Goal: Find specific page/section: Find specific page/section

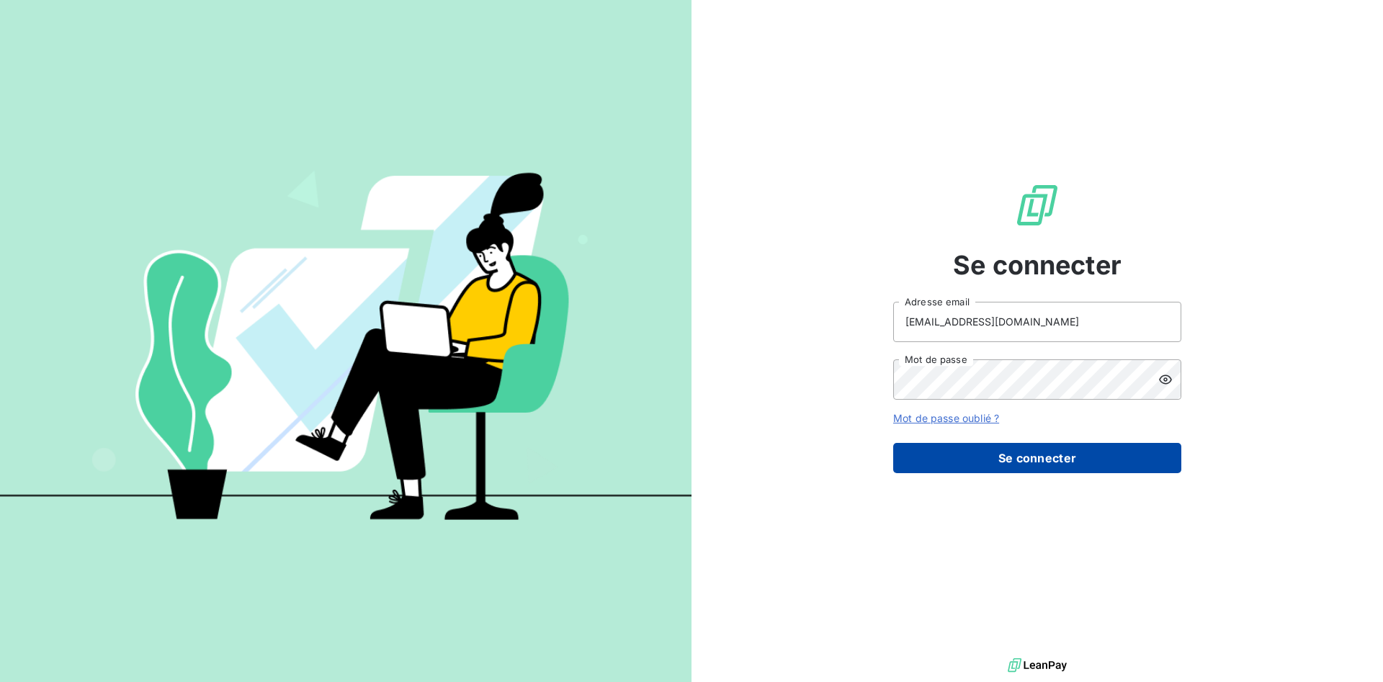
click at [1001, 455] on button "Se connecter" at bounding box center [1037, 458] width 288 height 30
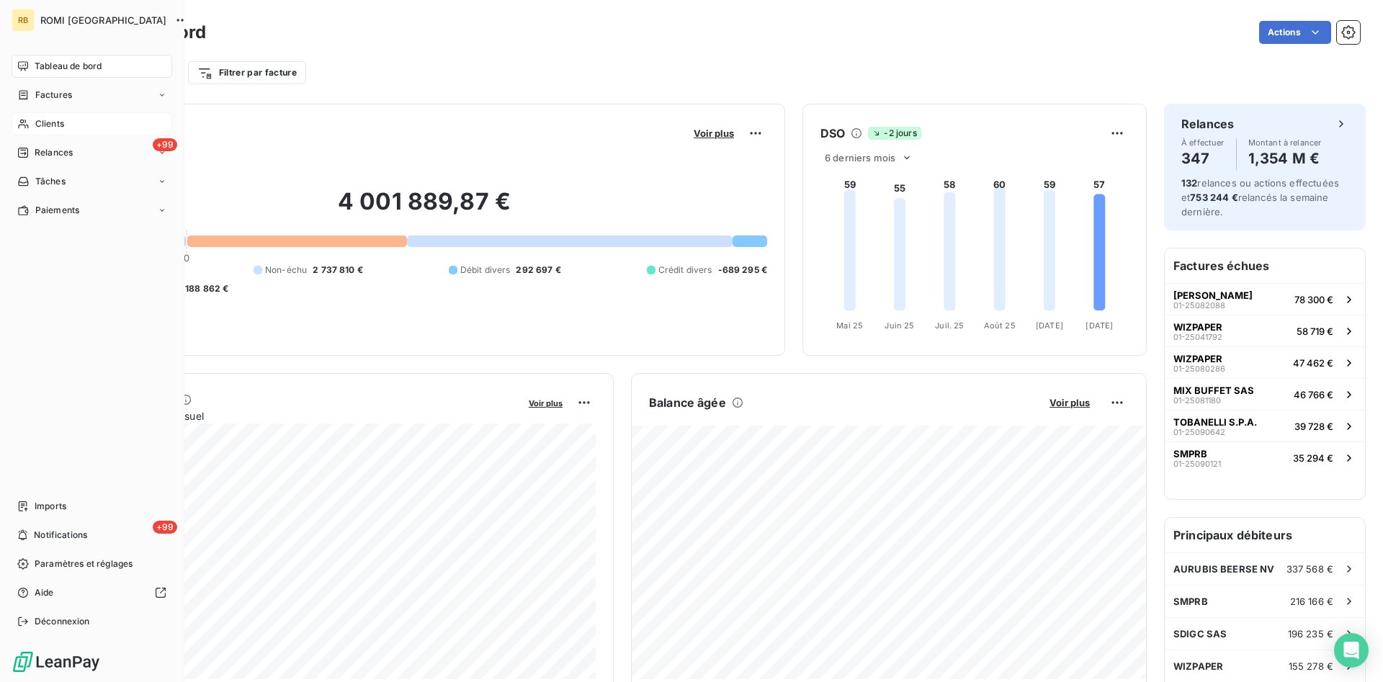
click at [59, 121] on span "Clients" at bounding box center [49, 123] width 29 height 13
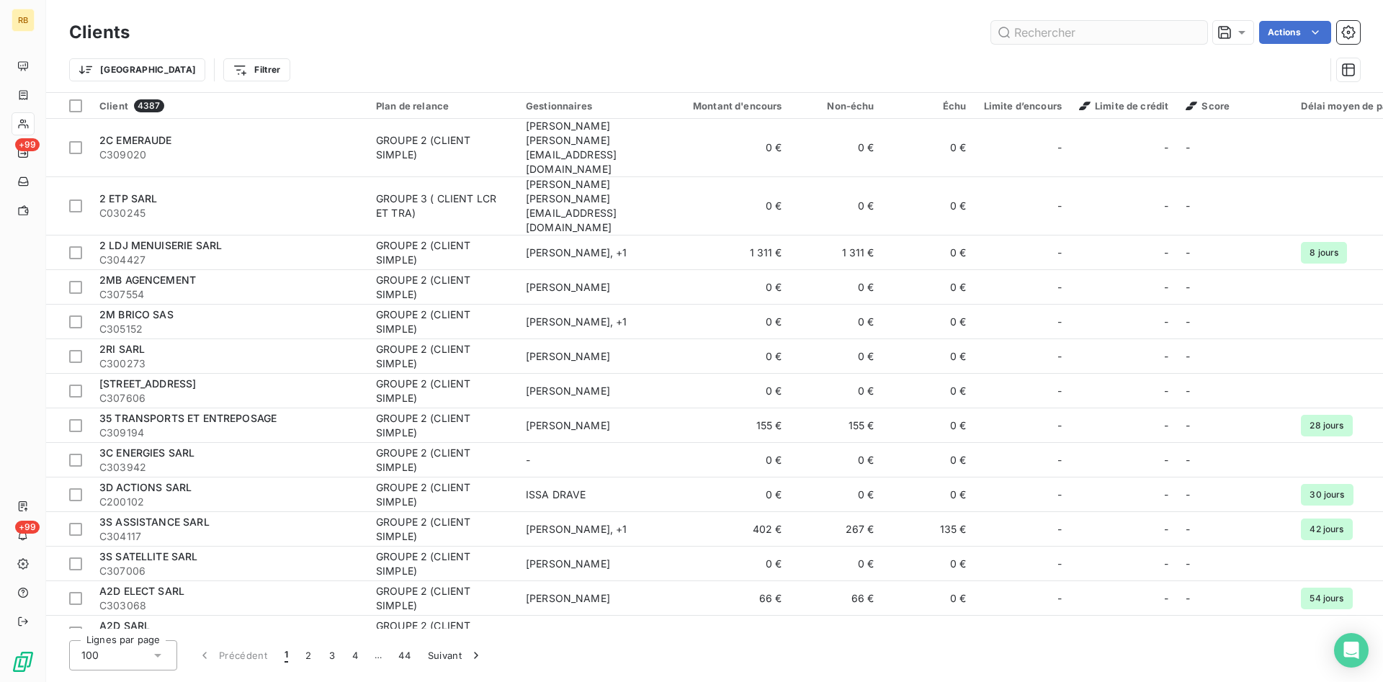
click at [1111, 23] on input "text" at bounding box center [1099, 32] width 216 height 23
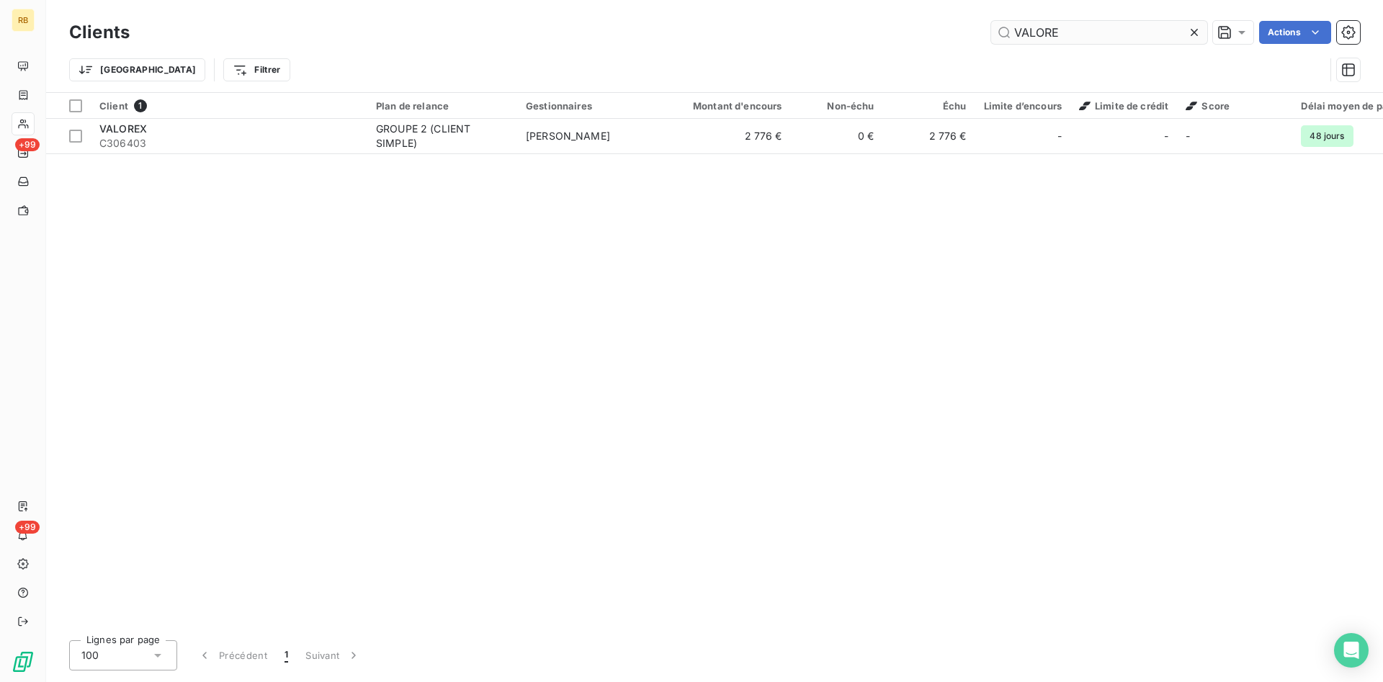
drag, startPoint x: 1135, startPoint y: 30, endPoint x: 788, endPoint y: 34, distance: 347.3
click at [991, 34] on input "VALORE" at bounding box center [1099, 32] width 216 height 23
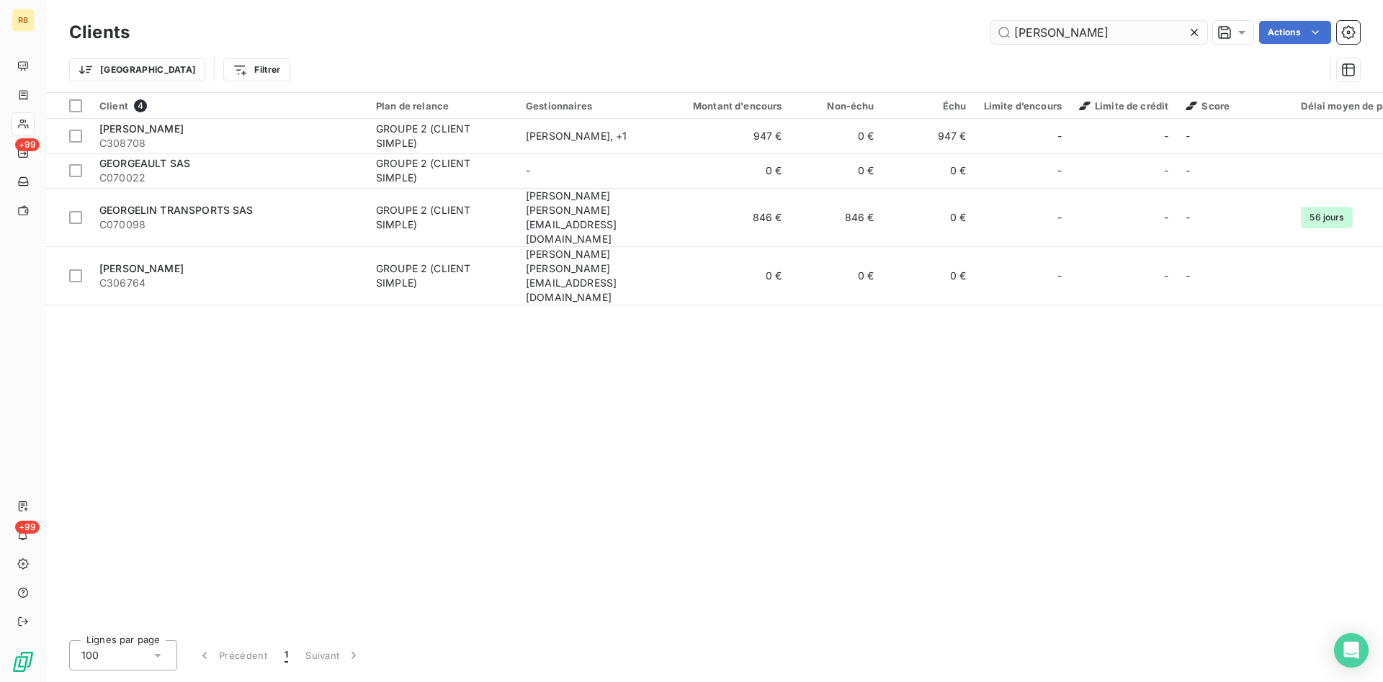
drag, startPoint x: 1078, startPoint y: 30, endPoint x: 981, endPoint y: 30, distance: 96.5
click at [991, 30] on input "[PERSON_NAME]" at bounding box center [1099, 32] width 216 height 23
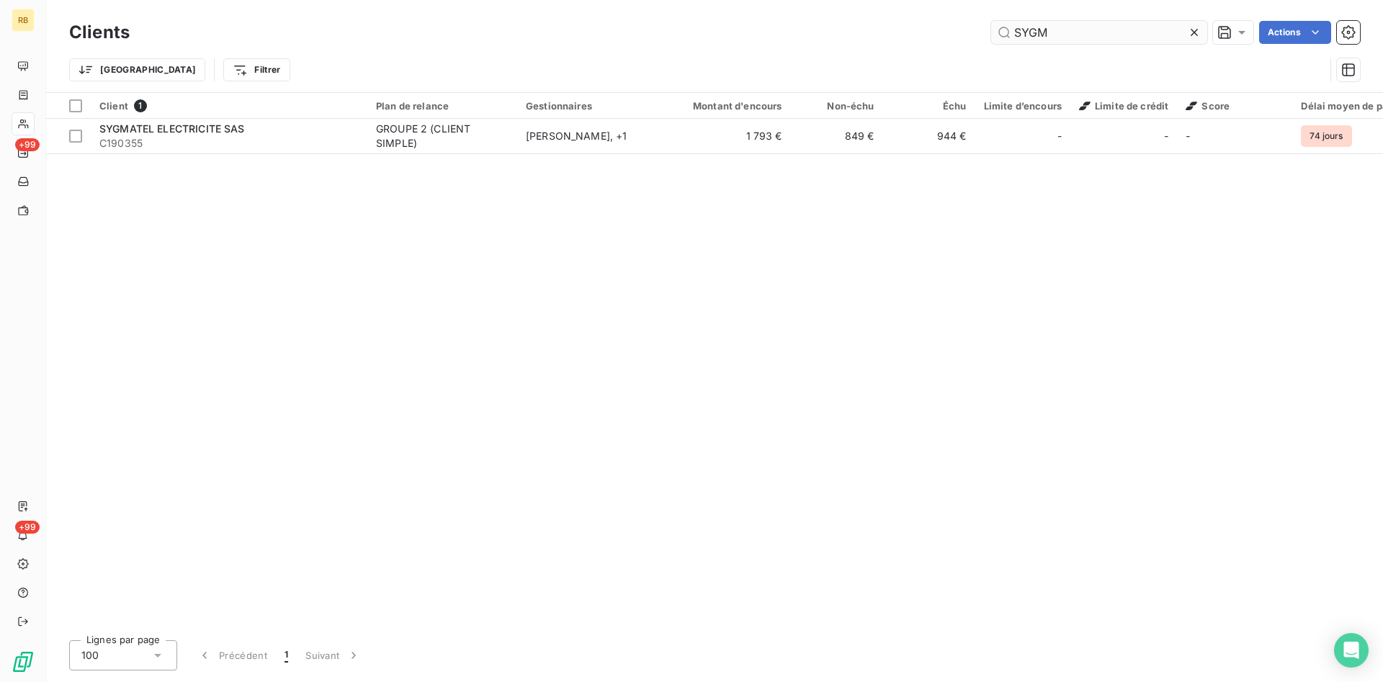
drag, startPoint x: 1021, startPoint y: 36, endPoint x: 774, endPoint y: 24, distance: 247.4
click at [991, 24] on input "SYGM" at bounding box center [1099, 32] width 216 height 23
drag, startPoint x: 1086, startPoint y: 37, endPoint x: 868, endPoint y: 19, distance: 218.3
click at [991, 21] on input "STER O" at bounding box center [1099, 32] width 216 height 23
drag, startPoint x: 1084, startPoint y: 37, endPoint x: 996, endPoint y: 35, distance: 87.2
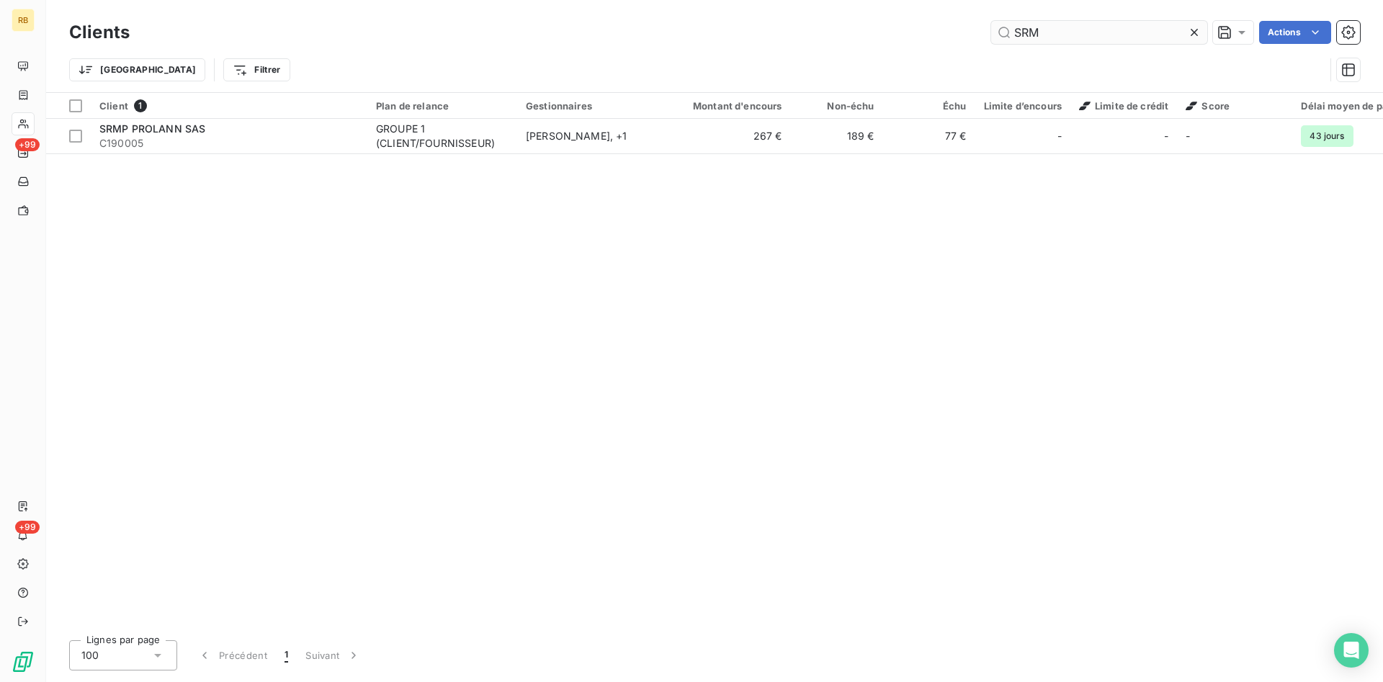
click at [996, 35] on input "SRM" at bounding box center [1099, 32] width 216 height 23
drag, startPoint x: 1148, startPoint y: 34, endPoint x: 900, endPoint y: 31, distance: 248.6
click at [991, 31] on input "SOTRAV" at bounding box center [1099, 32] width 216 height 23
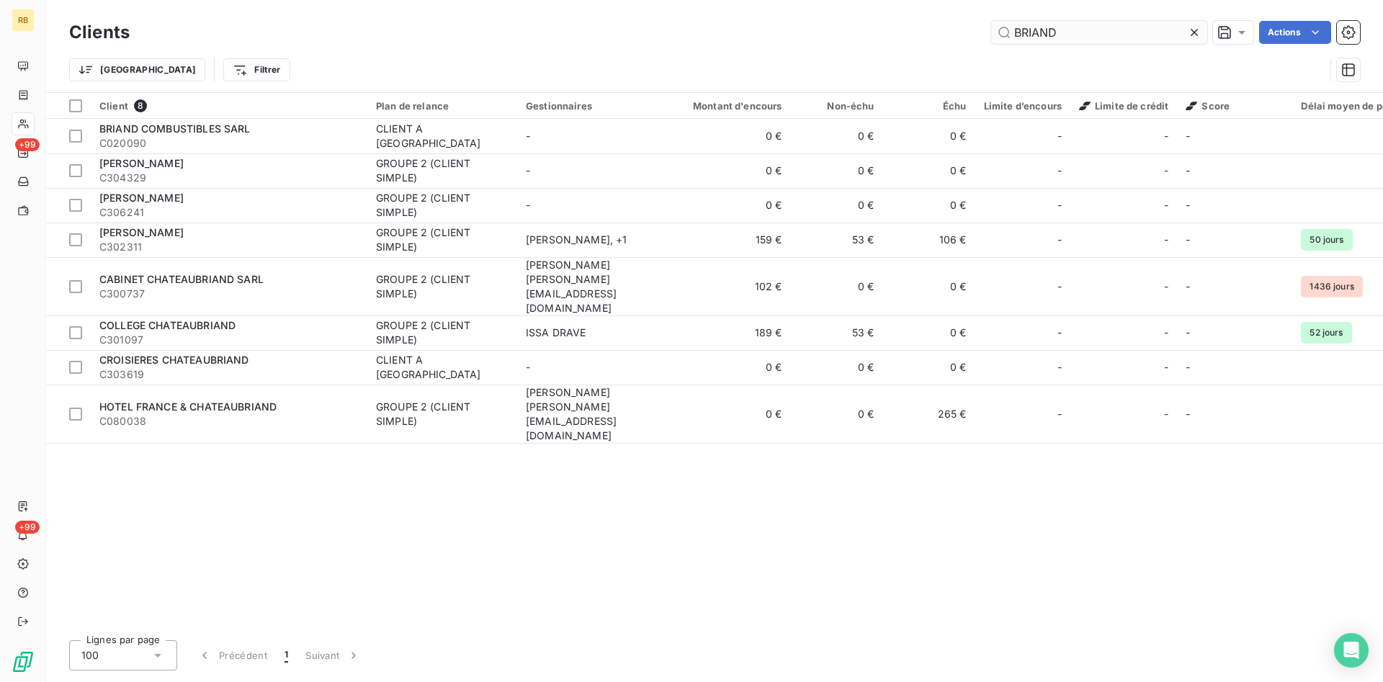
drag, startPoint x: 1002, startPoint y: 27, endPoint x: 963, endPoint y: 24, distance: 39.7
click at [991, 24] on input "BRIAND" at bounding box center [1099, 32] width 216 height 23
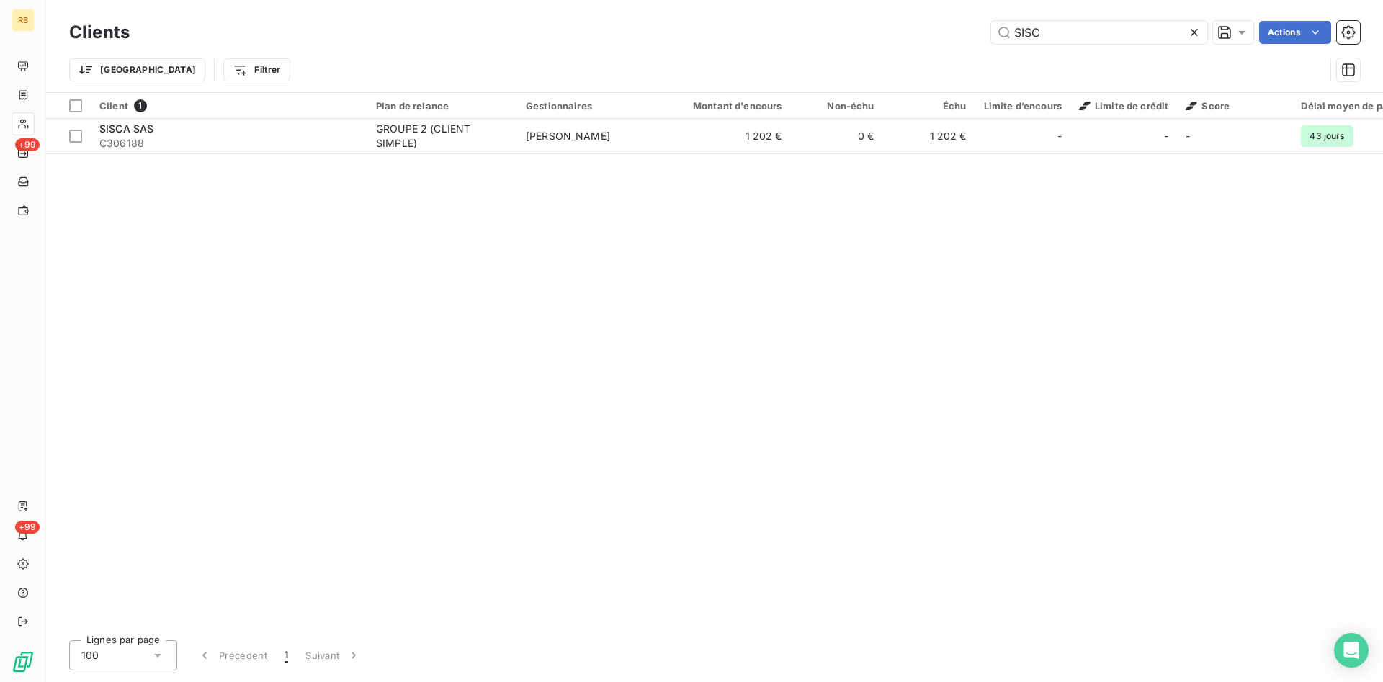
drag, startPoint x: 1082, startPoint y: 32, endPoint x: 834, endPoint y: 14, distance: 248.5
click at [991, 21] on input "SISC" at bounding box center [1099, 32] width 216 height 23
drag, startPoint x: 1078, startPoint y: 32, endPoint x: 695, endPoint y: 17, distance: 384.3
click at [991, 21] on input "SITT" at bounding box center [1099, 32] width 216 height 23
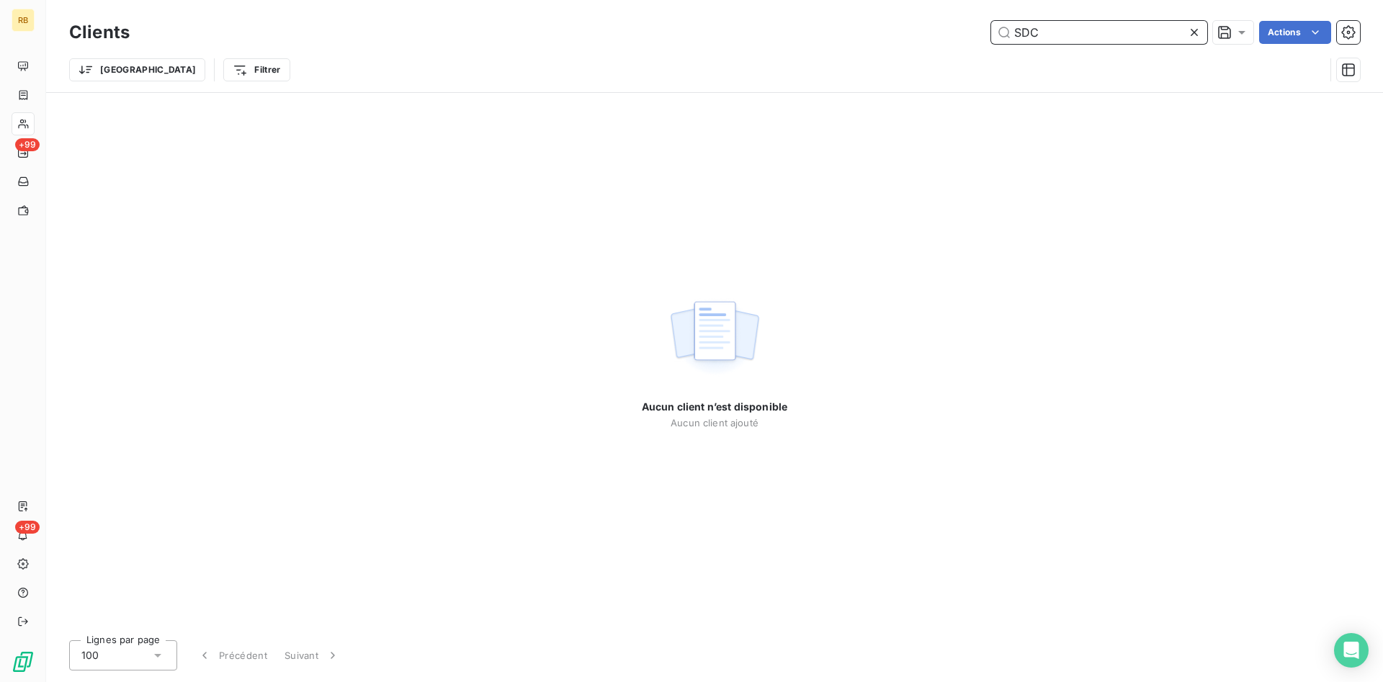
drag, startPoint x: 1052, startPoint y: 32, endPoint x: 784, endPoint y: 22, distance: 268.2
click at [991, 22] on input "SDC" at bounding box center [1099, 32] width 216 height 23
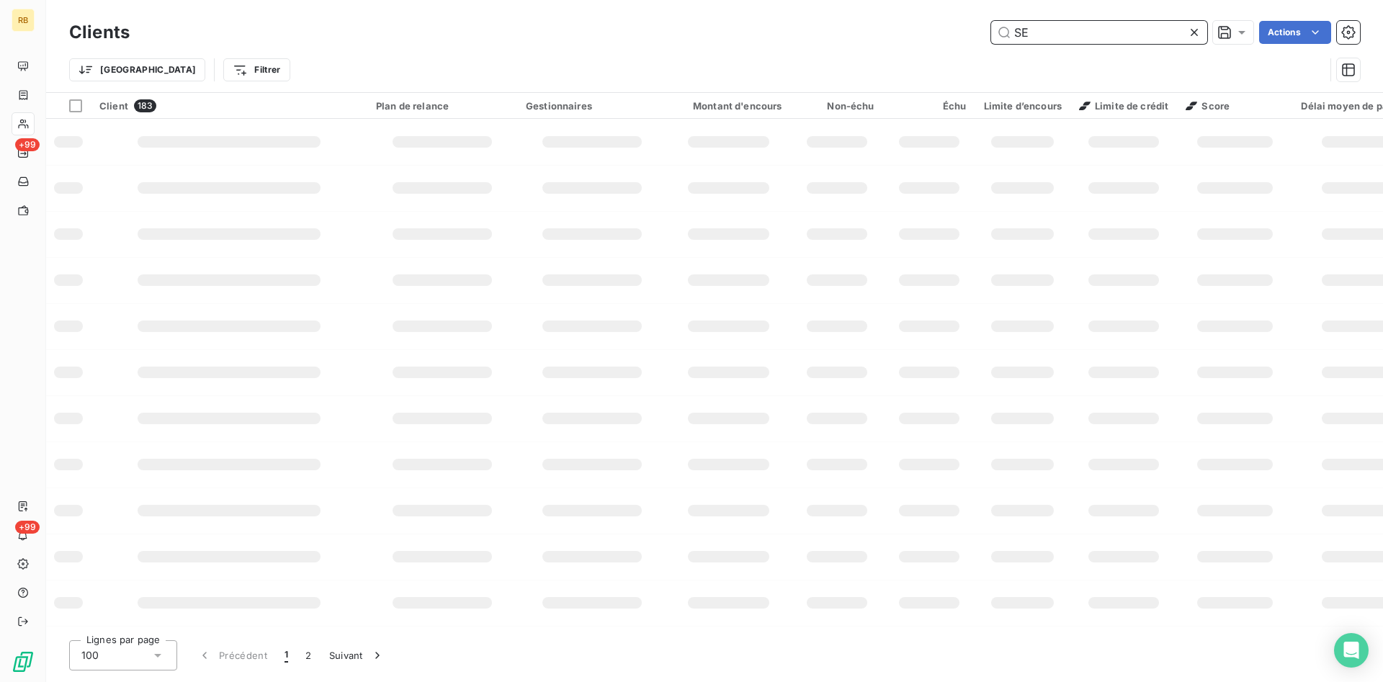
type input "S"
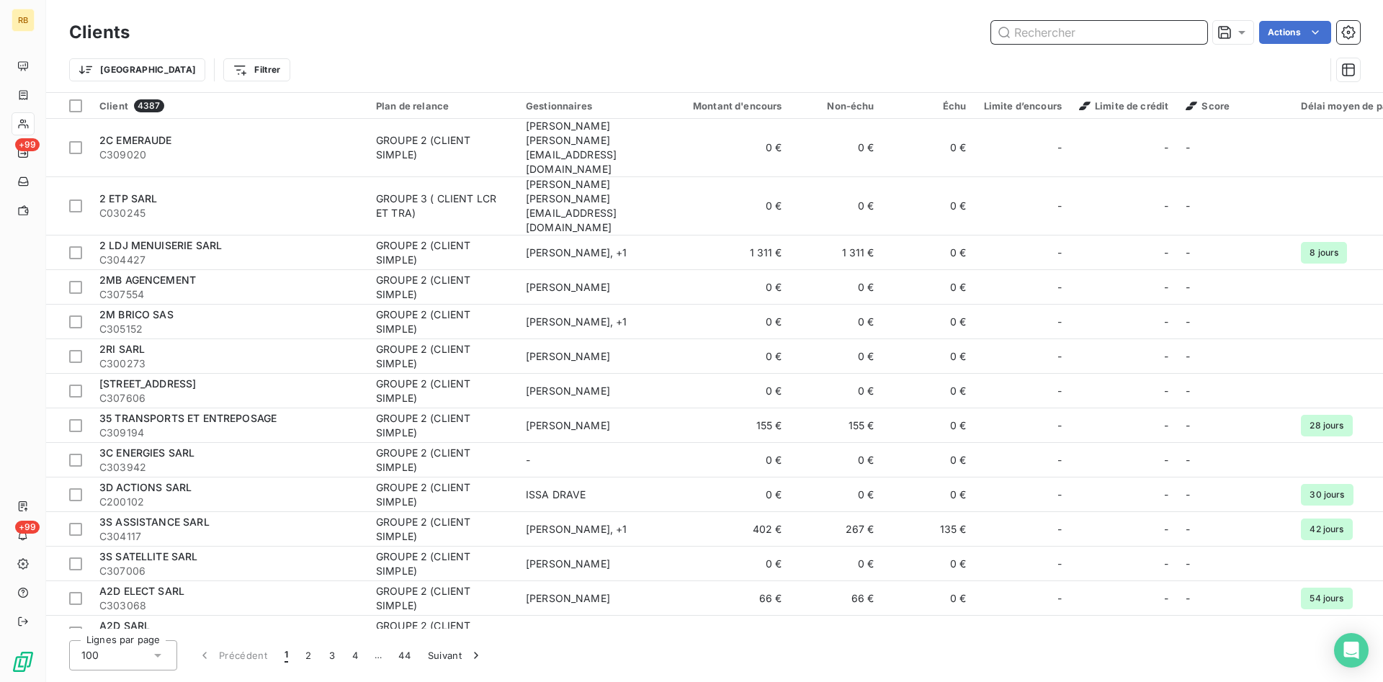
click at [1055, 30] on input "text" at bounding box center [1099, 32] width 216 height 23
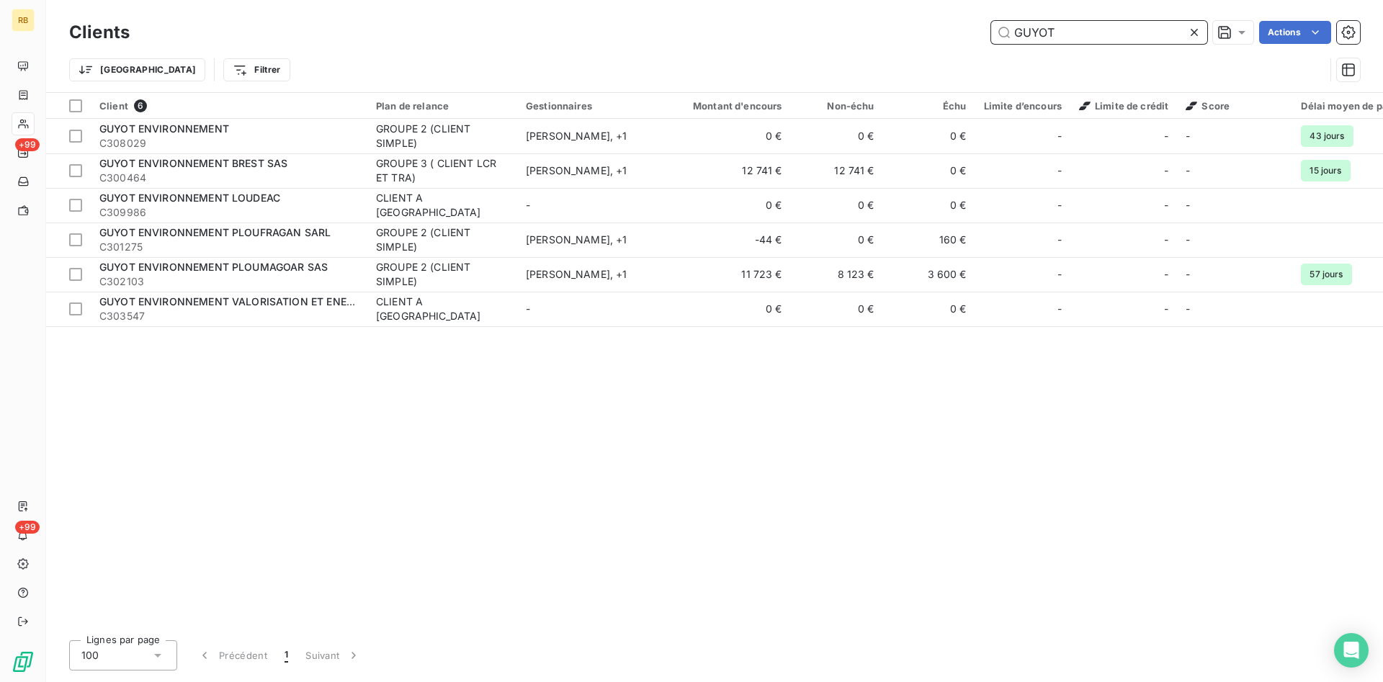
drag, startPoint x: 1079, startPoint y: 35, endPoint x: 700, endPoint y: 22, distance: 379.1
click at [991, 22] on input "GUYOT" at bounding box center [1099, 32] width 216 height 23
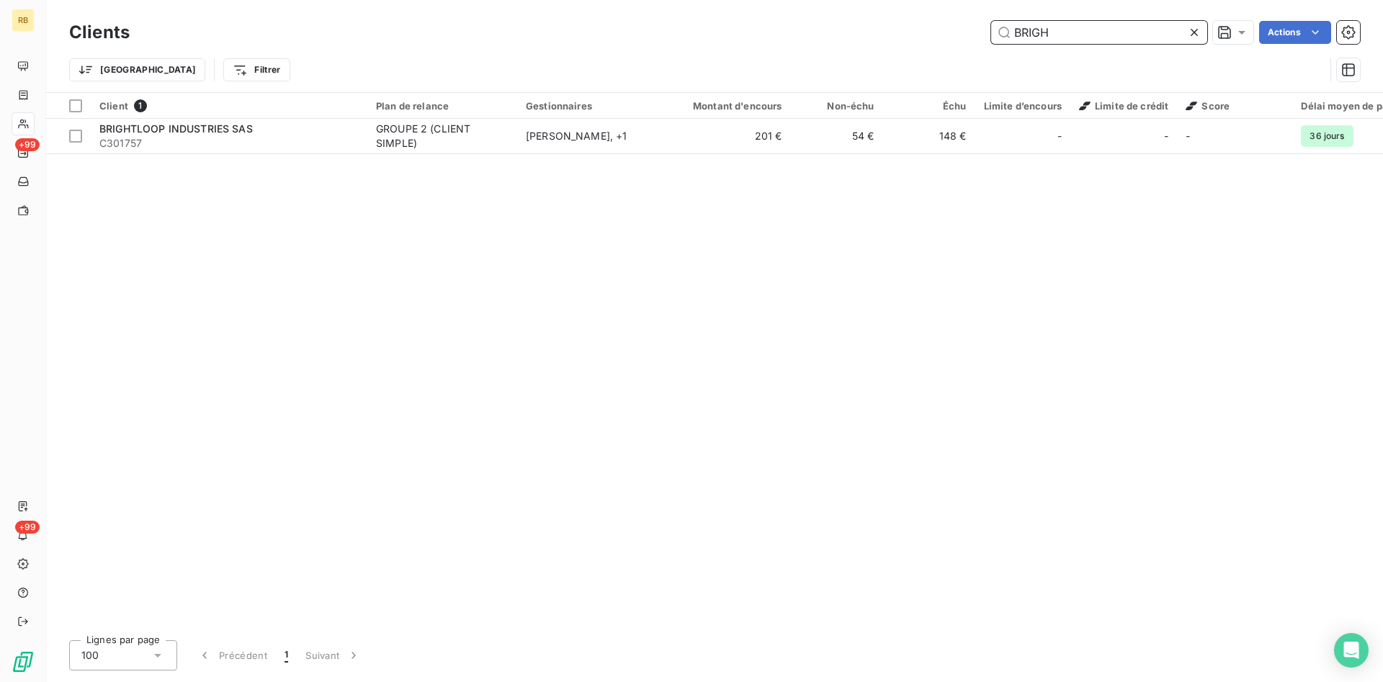
drag, startPoint x: 1054, startPoint y: 32, endPoint x: 927, endPoint y: 17, distance: 127.7
click at [991, 21] on input "BRIGH" at bounding box center [1099, 32] width 216 height 23
drag, startPoint x: 1101, startPoint y: 30, endPoint x: 884, endPoint y: 20, distance: 217.1
click at [991, 21] on input "[PERSON_NAME]" at bounding box center [1099, 32] width 216 height 23
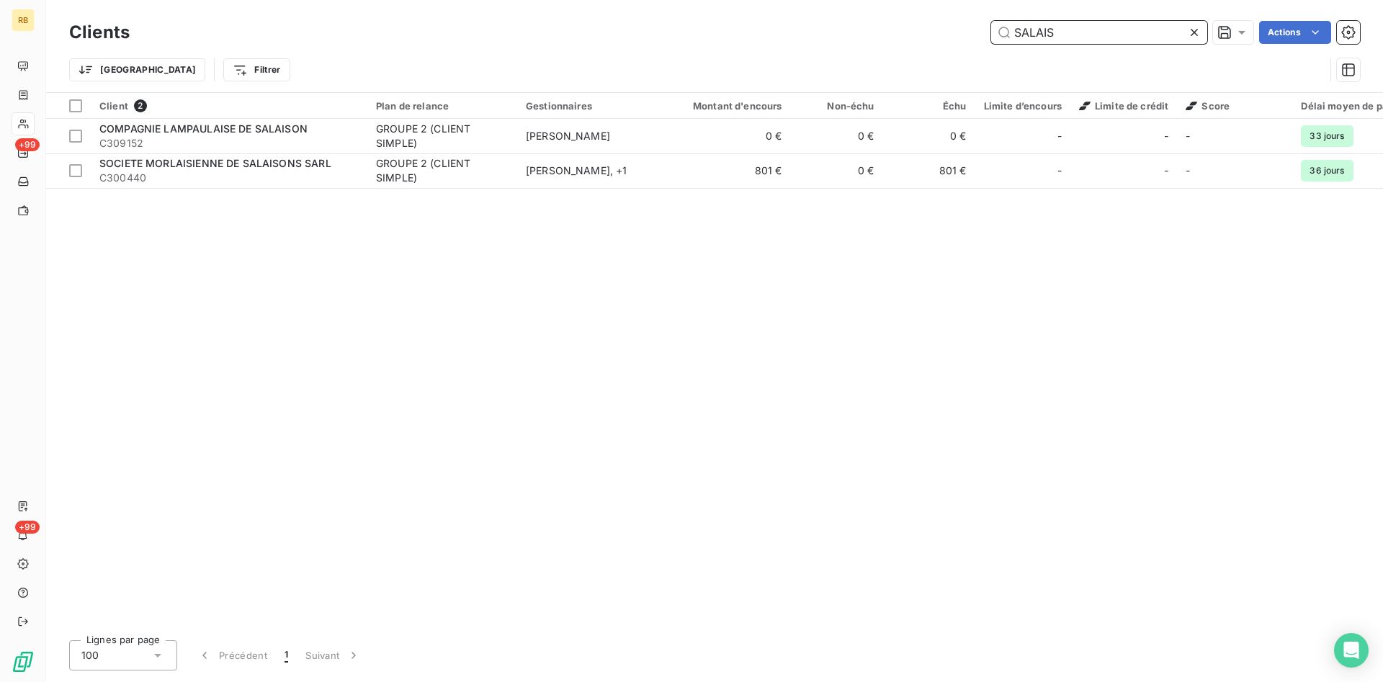
drag, startPoint x: 1083, startPoint y: 37, endPoint x: 859, endPoint y: 24, distance: 223.7
click at [991, 25] on input "SALAIS" at bounding box center [1099, 32] width 216 height 23
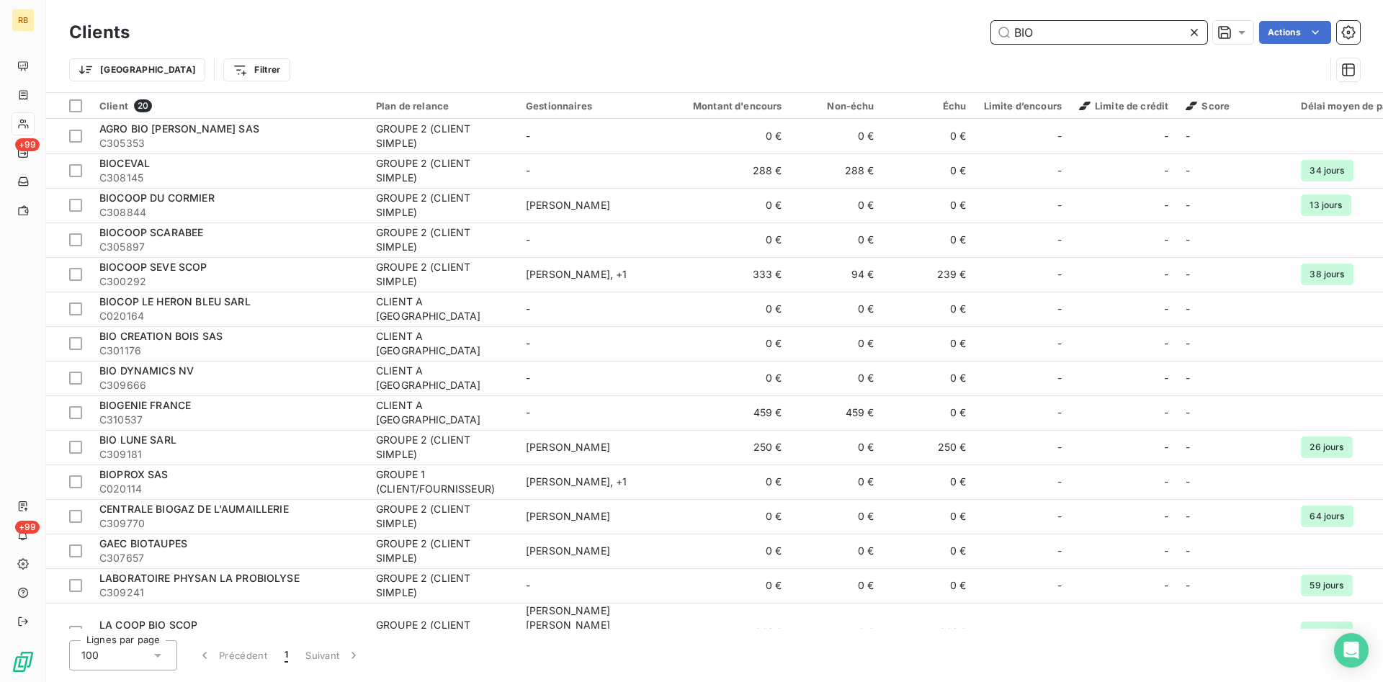
drag, startPoint x: 1042, startPoint y: 30, endPoint x: 953, endPoint y: 17, distance: 89.6
click at [991, 21] on input "BIO" at bounding box center [1099, 32] width 216 height 23
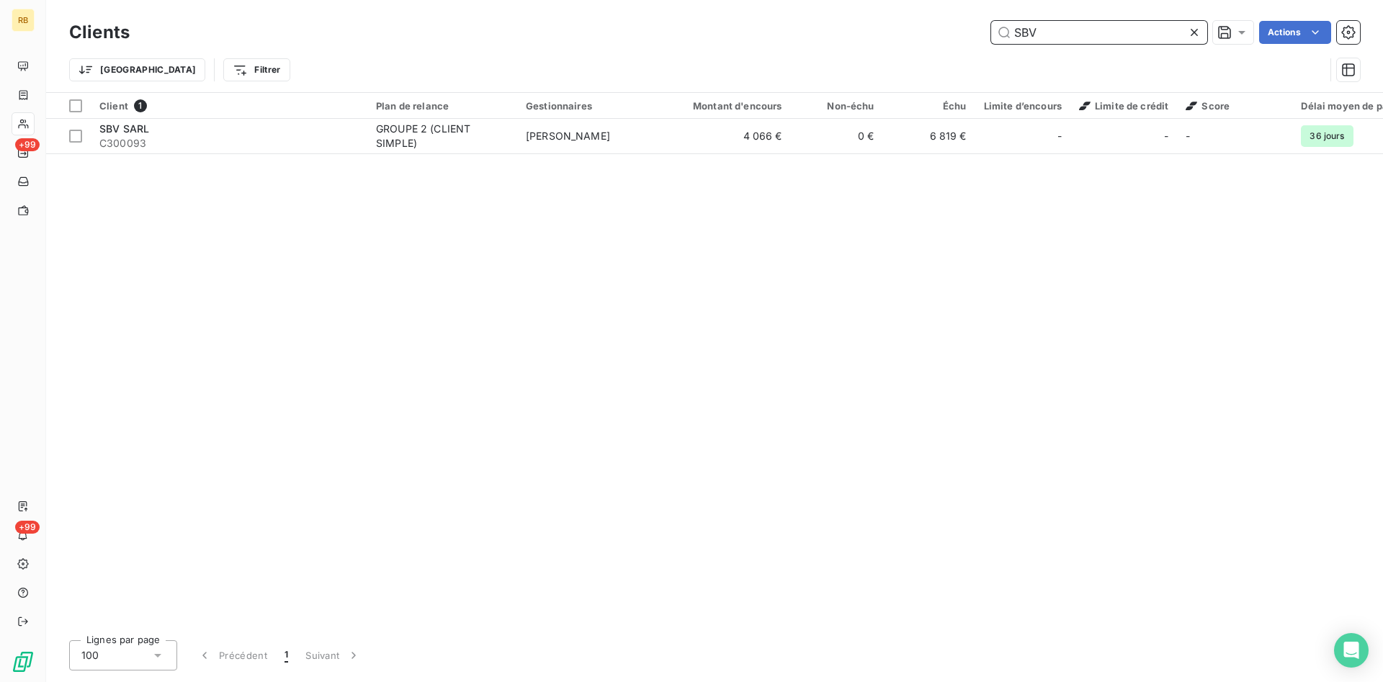
drag, startPoint x: 947, startPoint y: 21, endPoint x: 936, endPoint y: 23, distance: 11.7
click at [991, 22] on input "SBV" at bounding box center [1099, 32] width 216 height 23
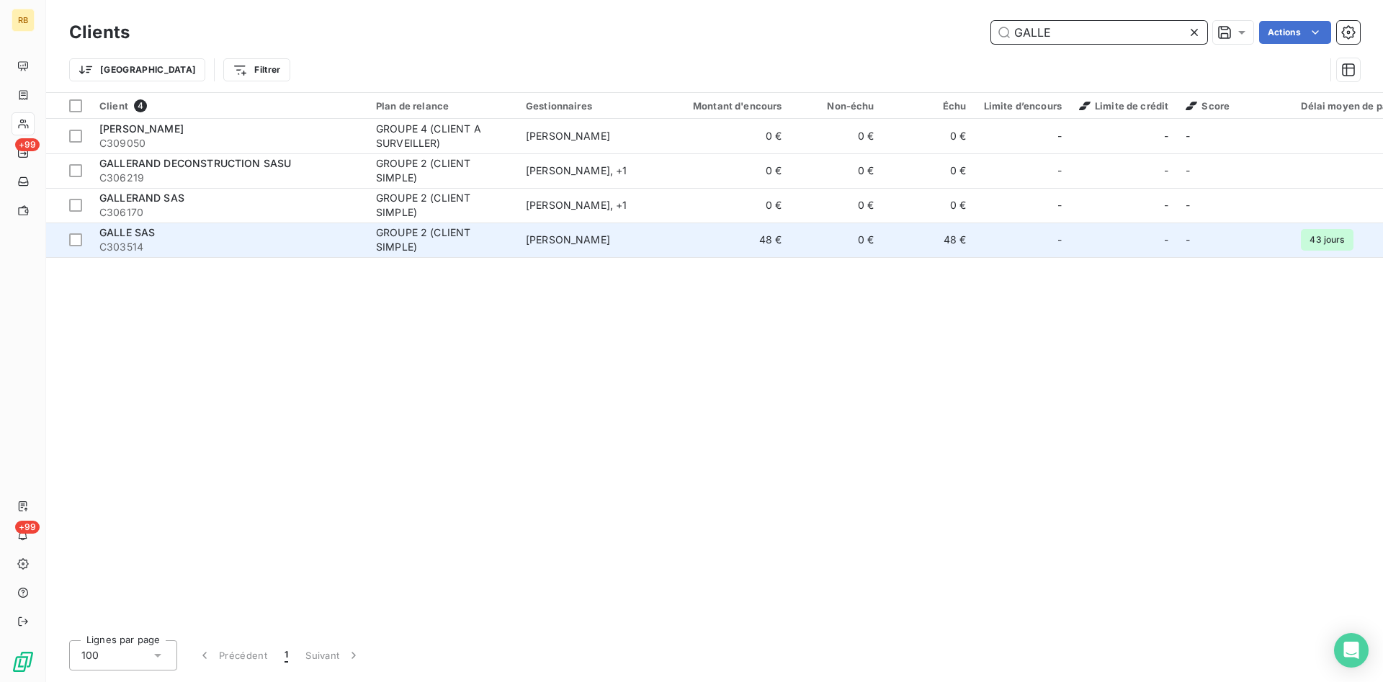
type input "GALLE"
click at [950, 244] on td "48 €" at bounding box center [929, 240] width 92 height 35
click at [780, 244] on td "48 €" at bounding box center [729, 240] width 124 height 35
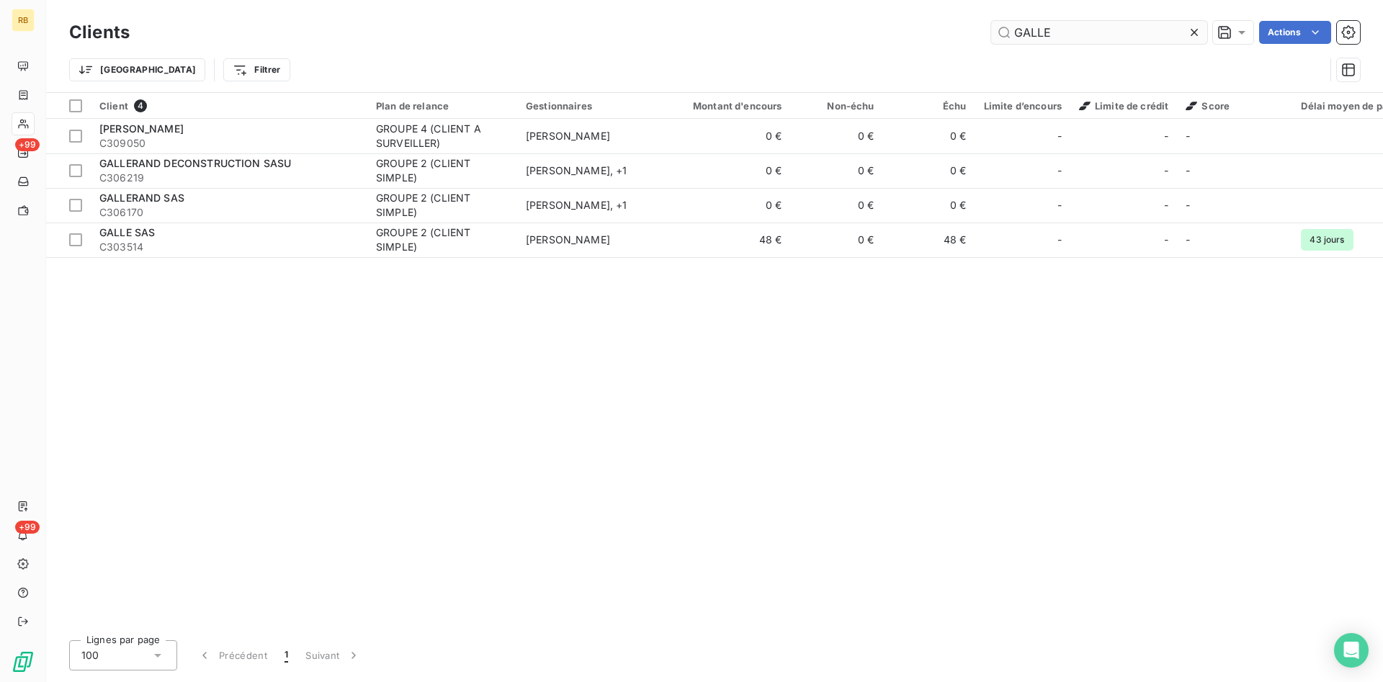
drag, startPoint x: 1108, startPoint y: 39, endPoint x: 848, endPoint y: 19, distance: 260.9
click at [991, 21] on input "GALLE" at bounding box center [1099, 32] width 216 height 23
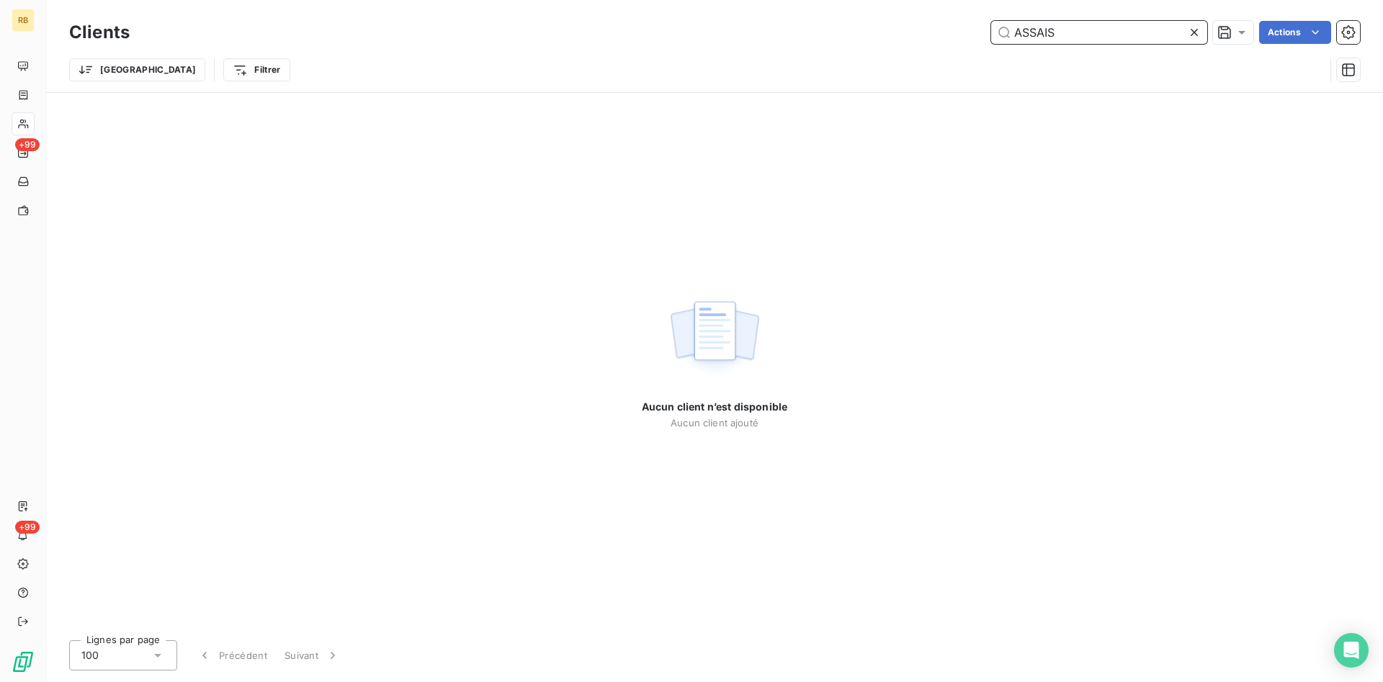
drag, startPoint x: 1099, startPoint y: 24, endPoint x: 905, endPoint y: 24, distance: 194.5
click at [991, 24] on input "ASSAIS" at bounding box center [1099, 32] width 216 height 23
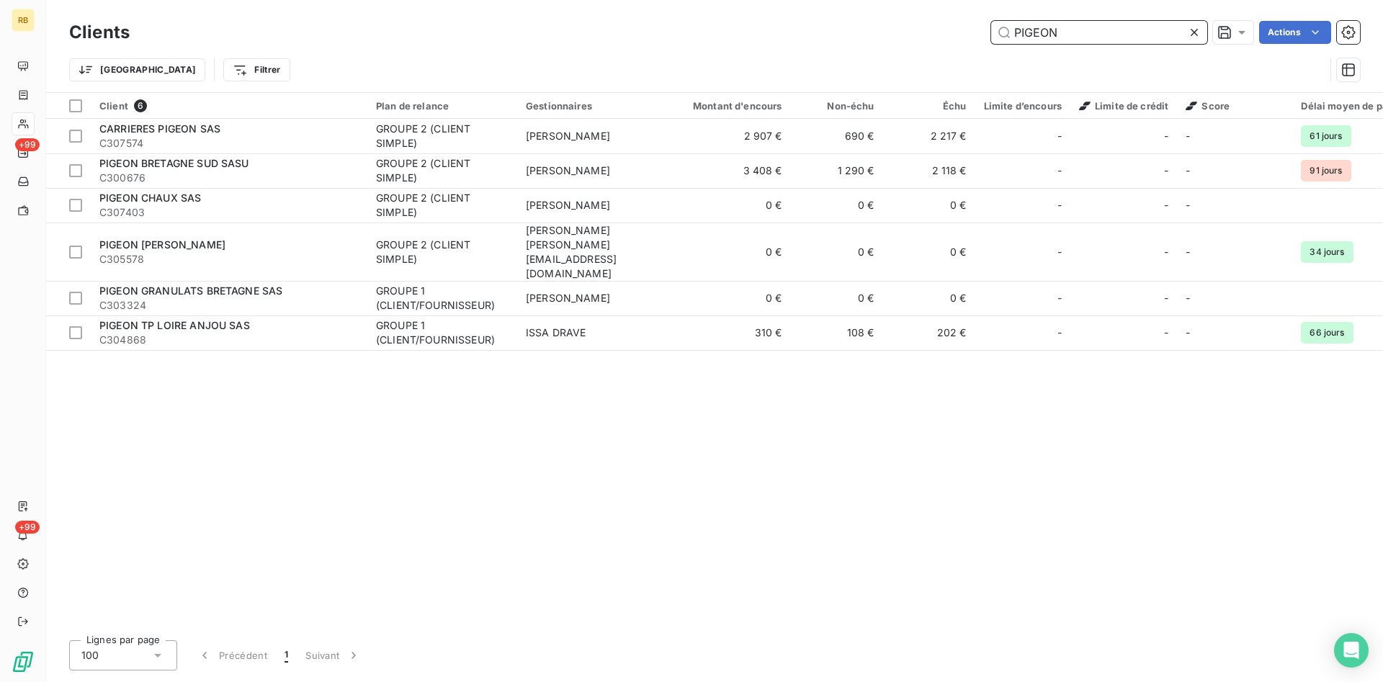
drag, startPoint x: 1085, startPoint y: 35, endPoint x: 873, endPoint y: 12, distance: 213.1
click at [991, 21] on input "PIGEON" at bounding box center [1099, 32] width 216 height 23
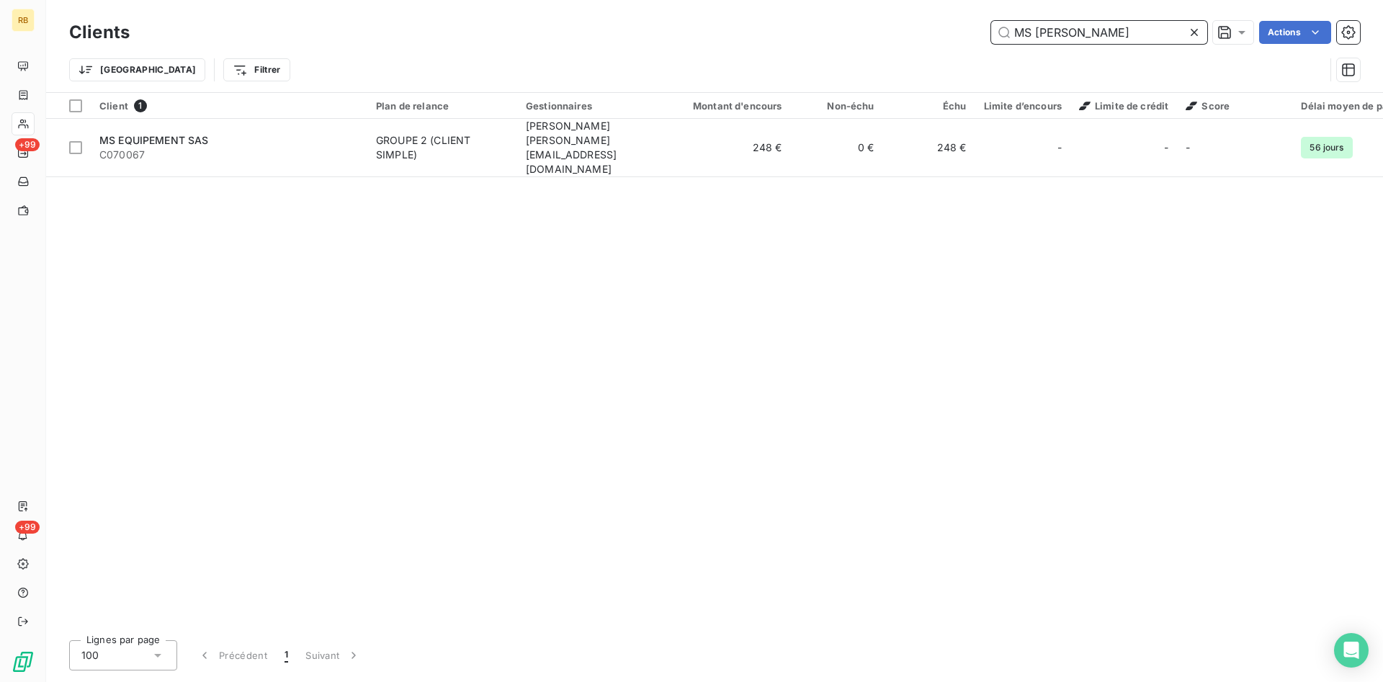
drag, startPoint x: 1084, startPoint y: 39, endPoint x: 934, endPoint y: 25, distance: 150.5
click at [991, 25] on input "MS [PERSON_NAME]" at bounding box center [1099, 32] width 216 height 23
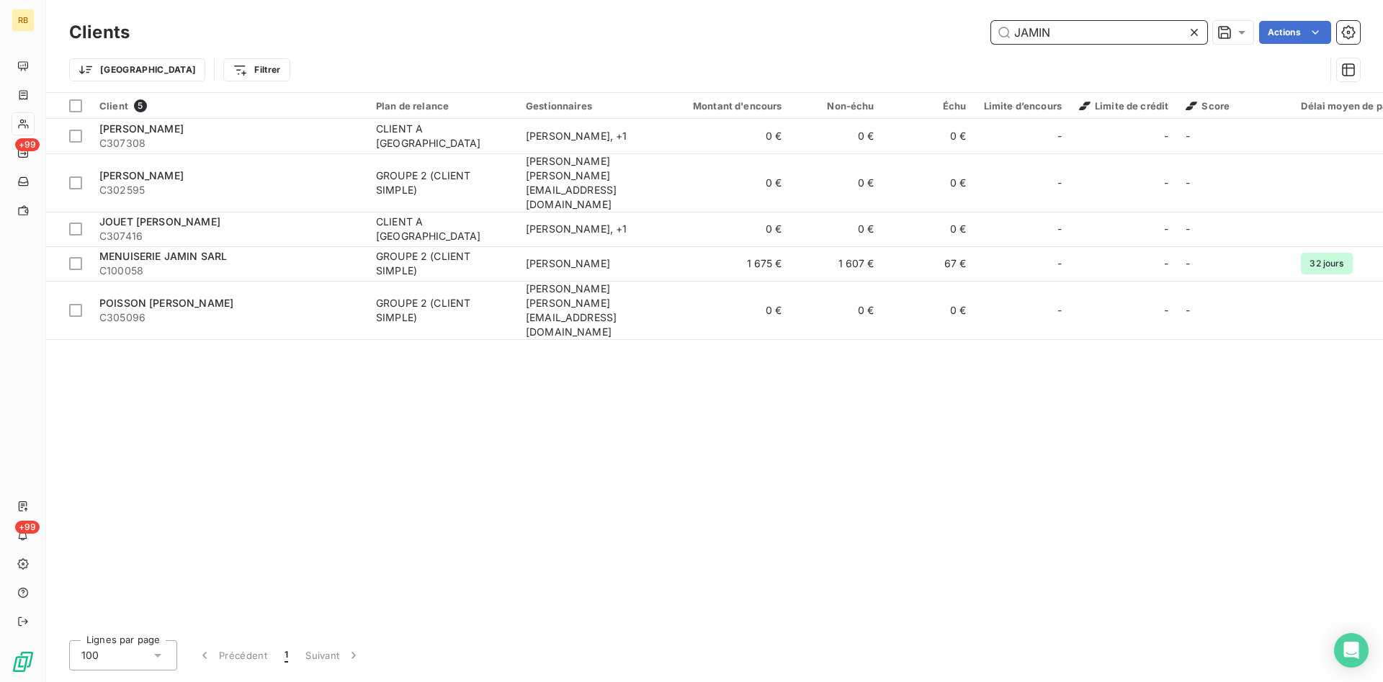
drag, startPoint x: 1048, startPoint y: 31, endPoint x: 1012, endPoint y: 32, distance: 35.3
click at [1024, 32] on input "JAMIN" at bounding box center [1099, 32] width 216 height 23
drag, startPoint x: 1084, startPoint y: 38, endPoint x: 980, endPoint y: 27, distance: 105.0
click at [991, 27] on input "JAMIN" at bounding box center [1099, 32] width 216 height 23
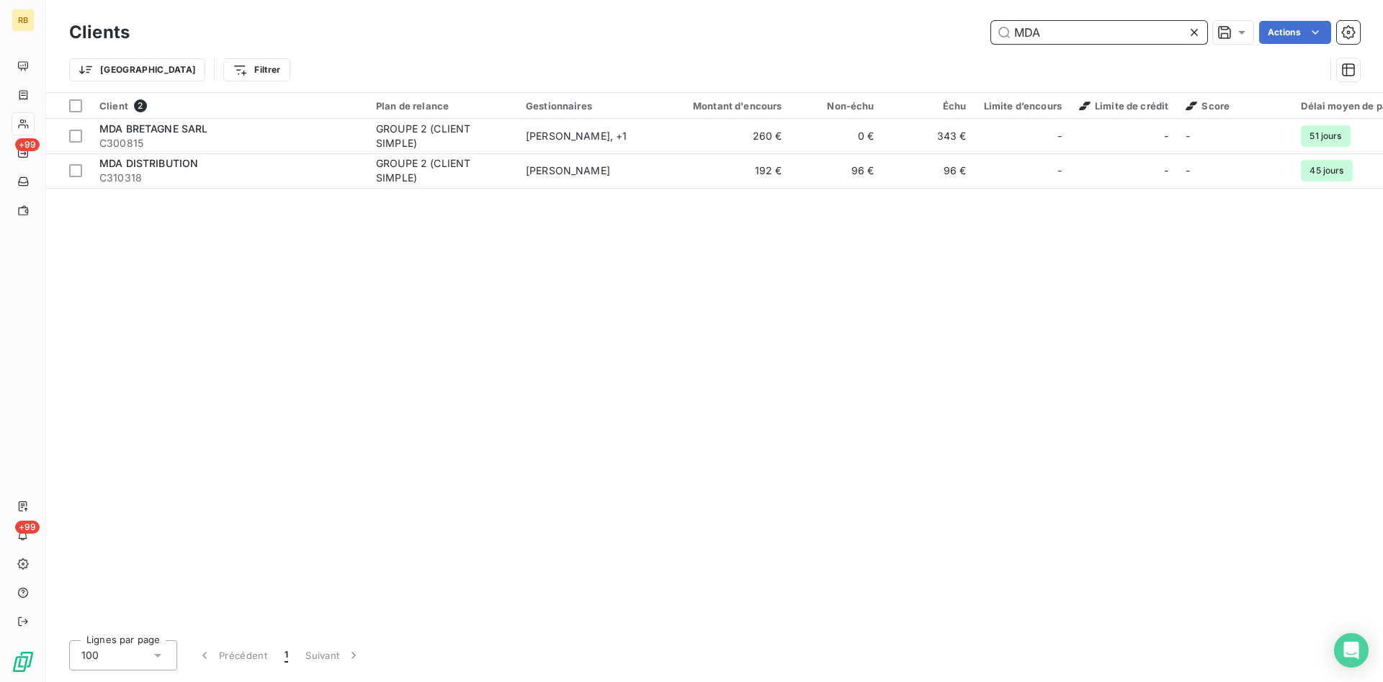
drag, startPoint x: 1093, startPoint y: 35, endPoint x: 967, endPoint y: 34, distance: 126.1
click at [991, 34] on input "MDA" at bounding box center [1099, 32] width 216 height 23
drag, startPoint x: 1096, startPoint y: 35, endPoint x: 862, endPoint y: -2, distance: 237.1
click at [991, 21] on input "LESSARD" at bounding box center [1099, 32] width 216 height 23
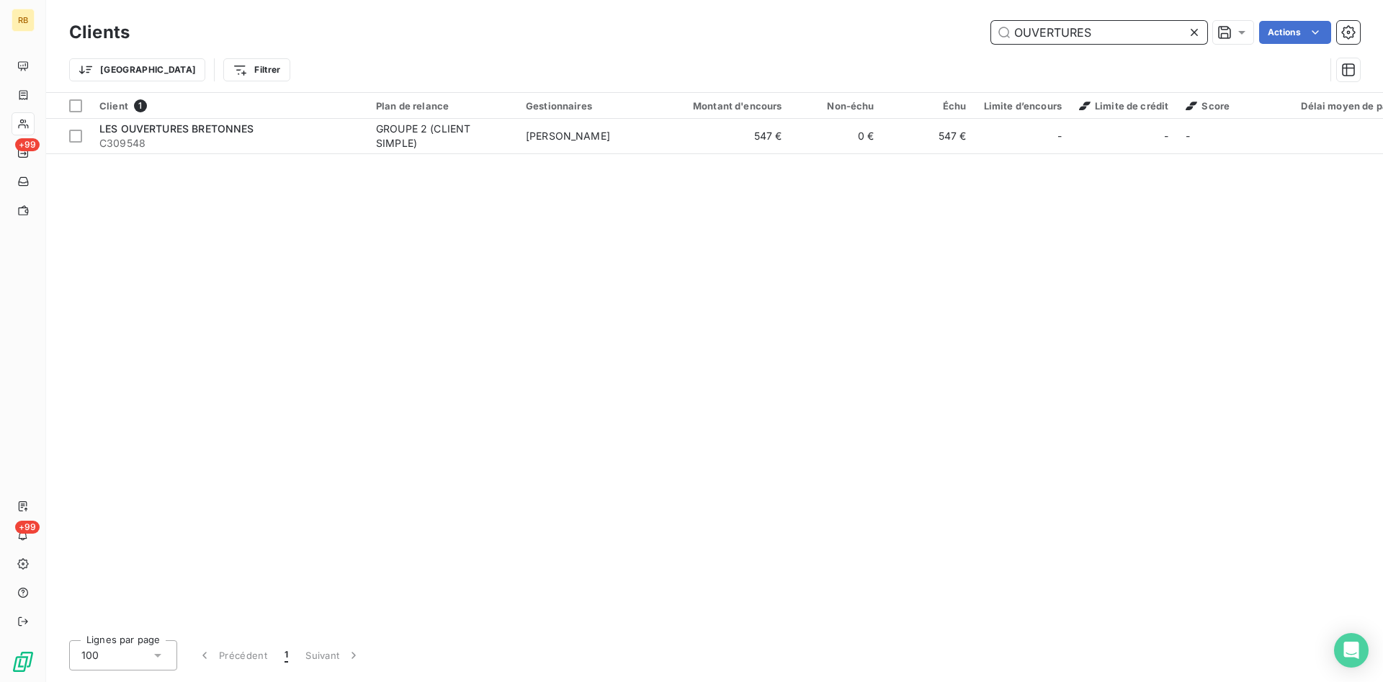
drag, startPoint x: 1038, startPoint y: 30, endPoint x: 790, endPoint y: 12, distance: 248.5
click at [991, 21] on input "OUVERTURES" at bounding box center [1099, 32] width 216 height 23
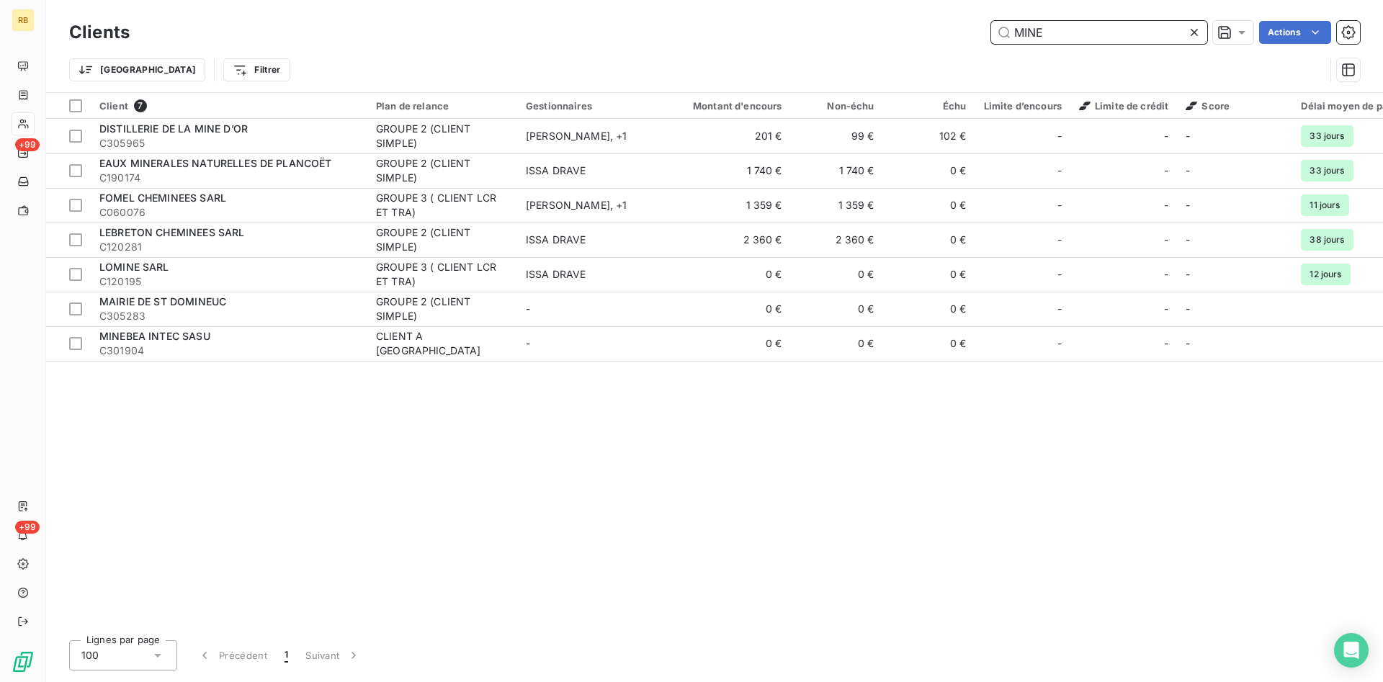
drag, startPoint x: 1083, startPoint y: 32, endPoint x: 861, endPoint y: 16, distance: 222.5
click at [991, 21] on input "MINE" at bounding box center [1099, 32] width 216 height 23
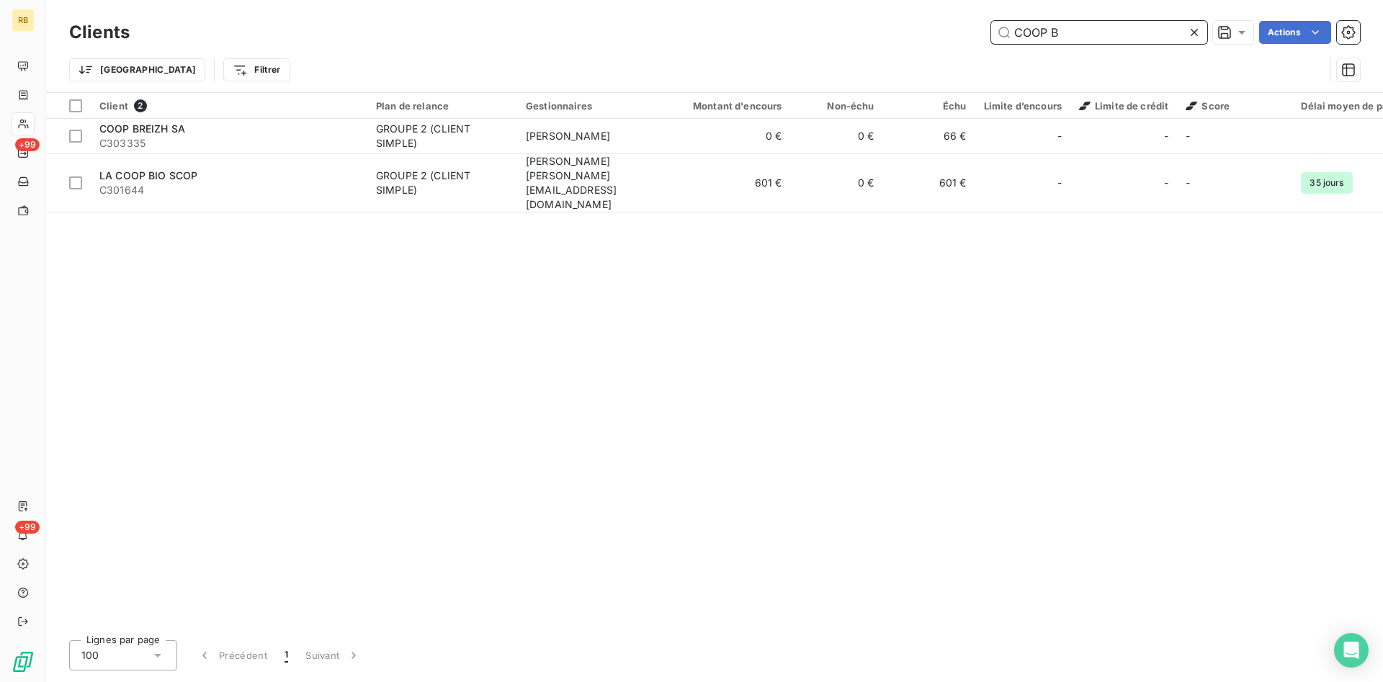
drag, startPoint x: 1063, startPoint y: 32, endPoint x: 906, endPoint y: 19, distance: 157.7
click at [991, 21] on input "COOP B" at bounding box center [1099, 32] width 216 height 23
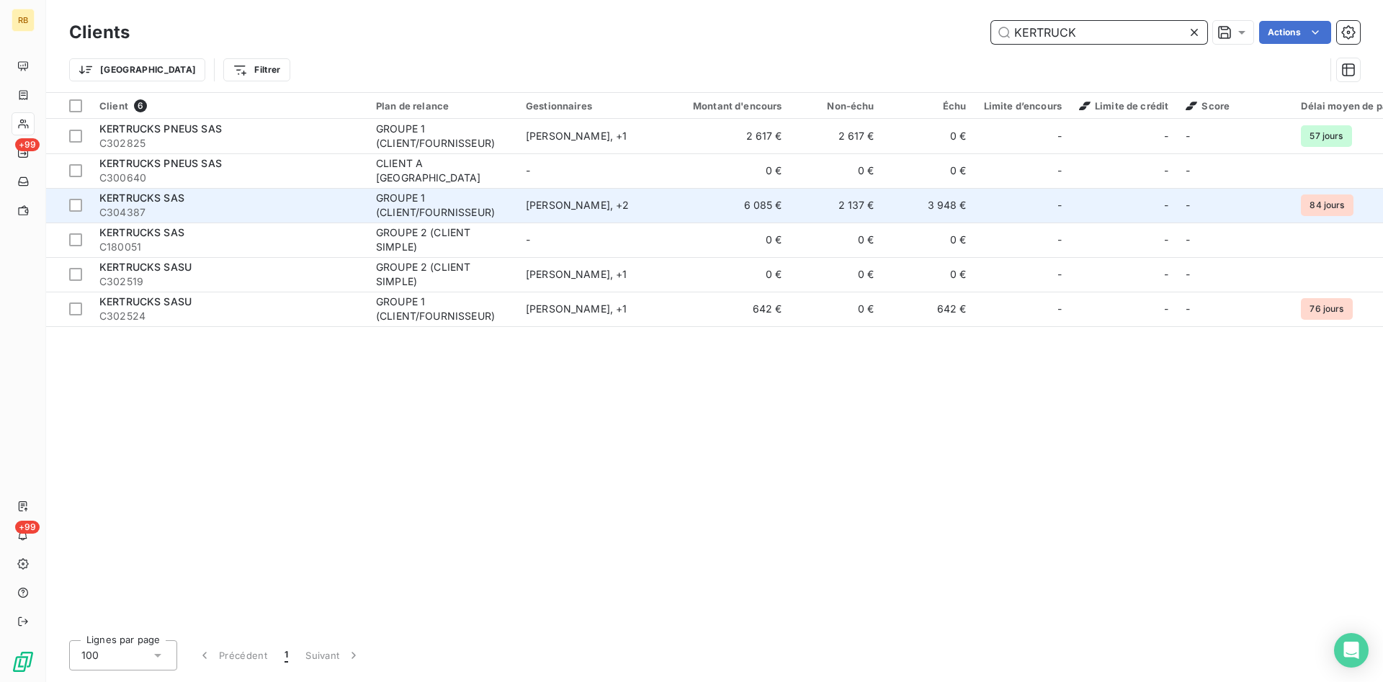
type input "KERTRUCK"
click at [924, 202] on td "3 948 €" at bounding box center [929, 205] width 92 height 35
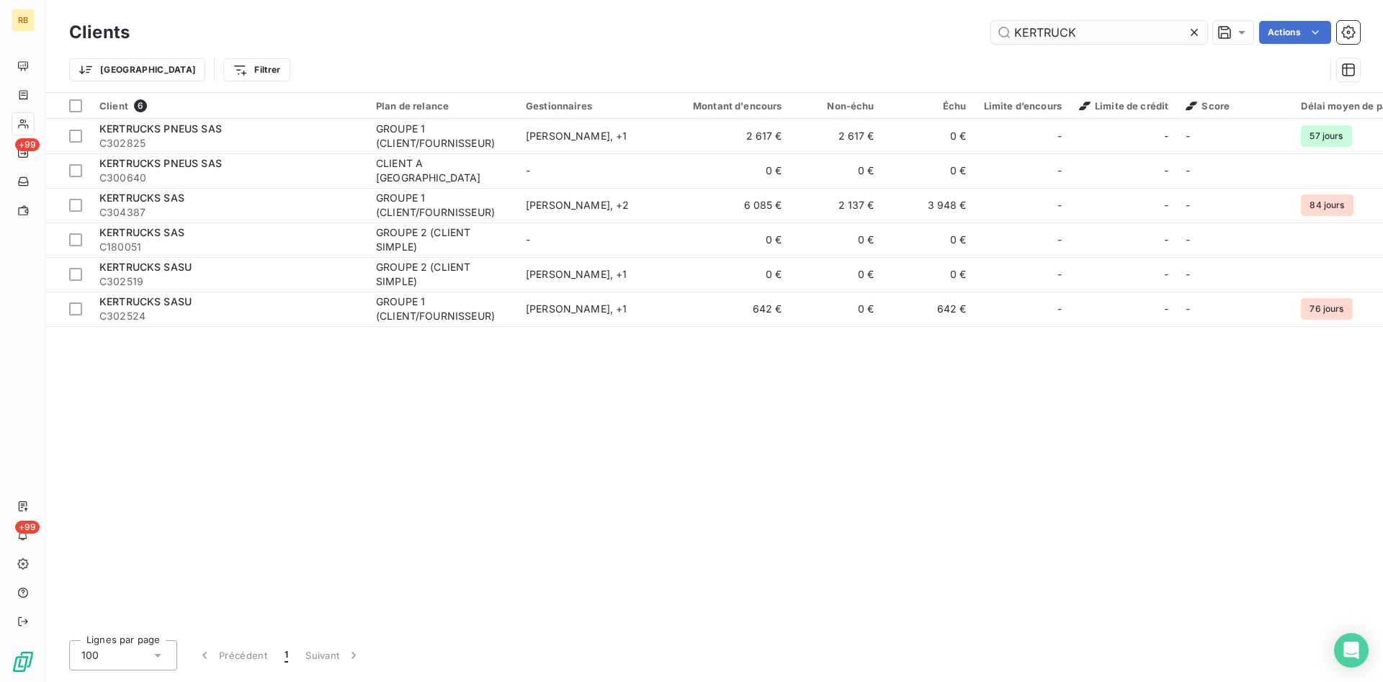
drag, startPoint x: 1109, startPoint y: 37, endPoint x: 857, endPoint y: 11, distance: 253.6
click at [991, 21] on input "KERTRUCK" at bounding box center [1099, 32] width 216 height 23
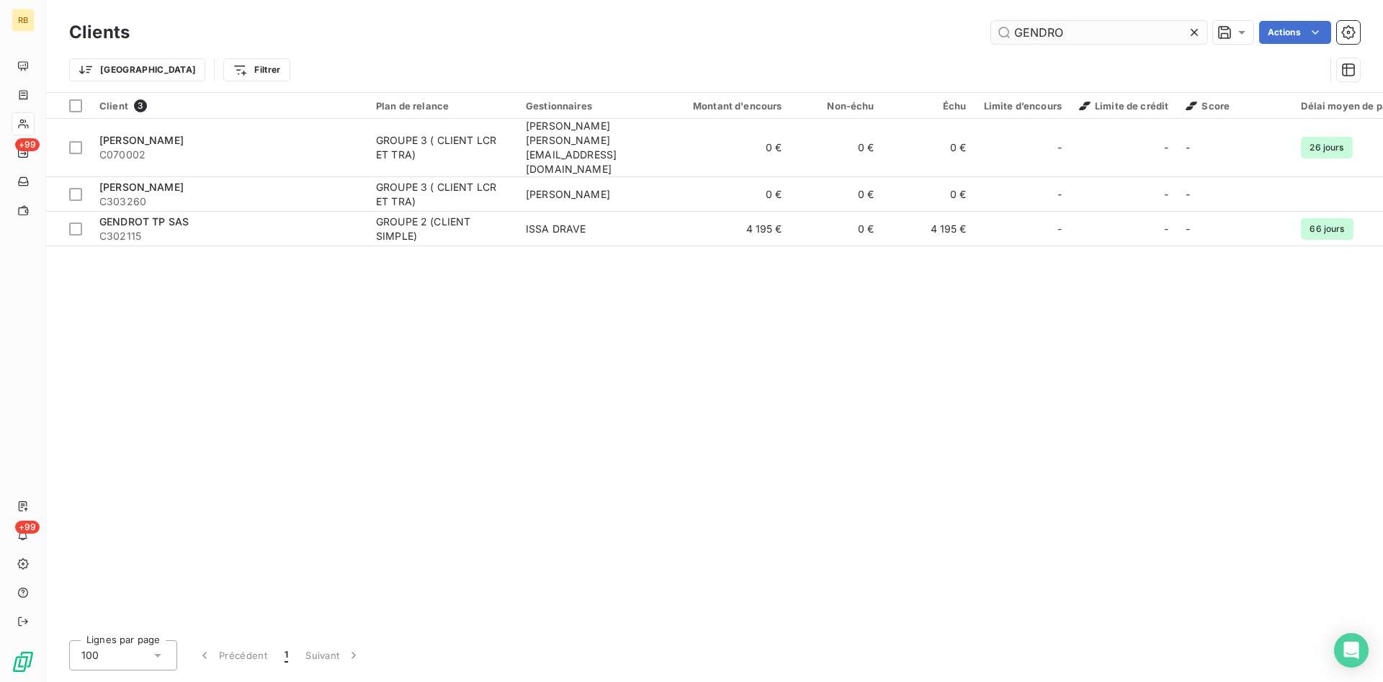
drag, startPoint x: 1086, startPoint y: 31, endPoint x: 893, endPoint y: 22, distance: 192.6
click at [991, 22] on input "GENDRO" at bounding box center [1099, 32] width 216 height 23
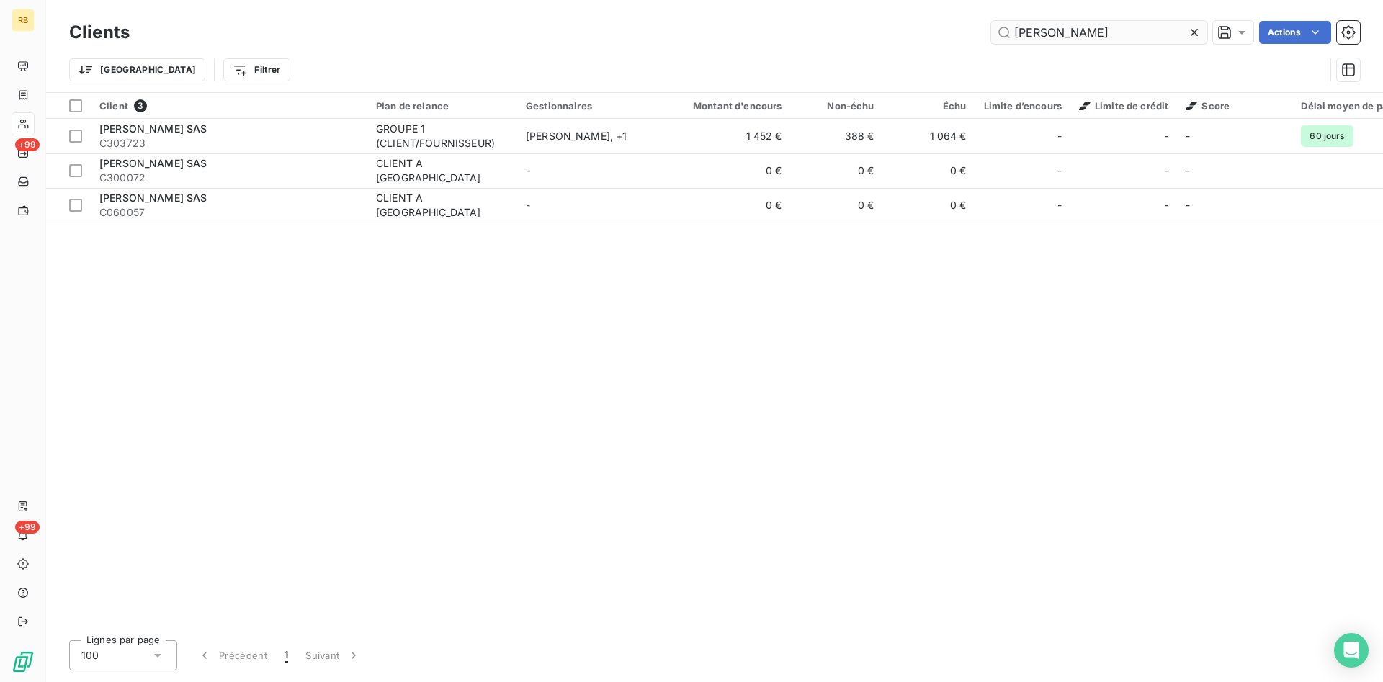
drag, startPoint x: 1070, startPoint y: 36, endPoint x: 904, endPoint y: 23, distance: 166.2
click at [991, 23] on input "[PERSON_NAME]" at bounding box center [1099, 32] width 216 height 23
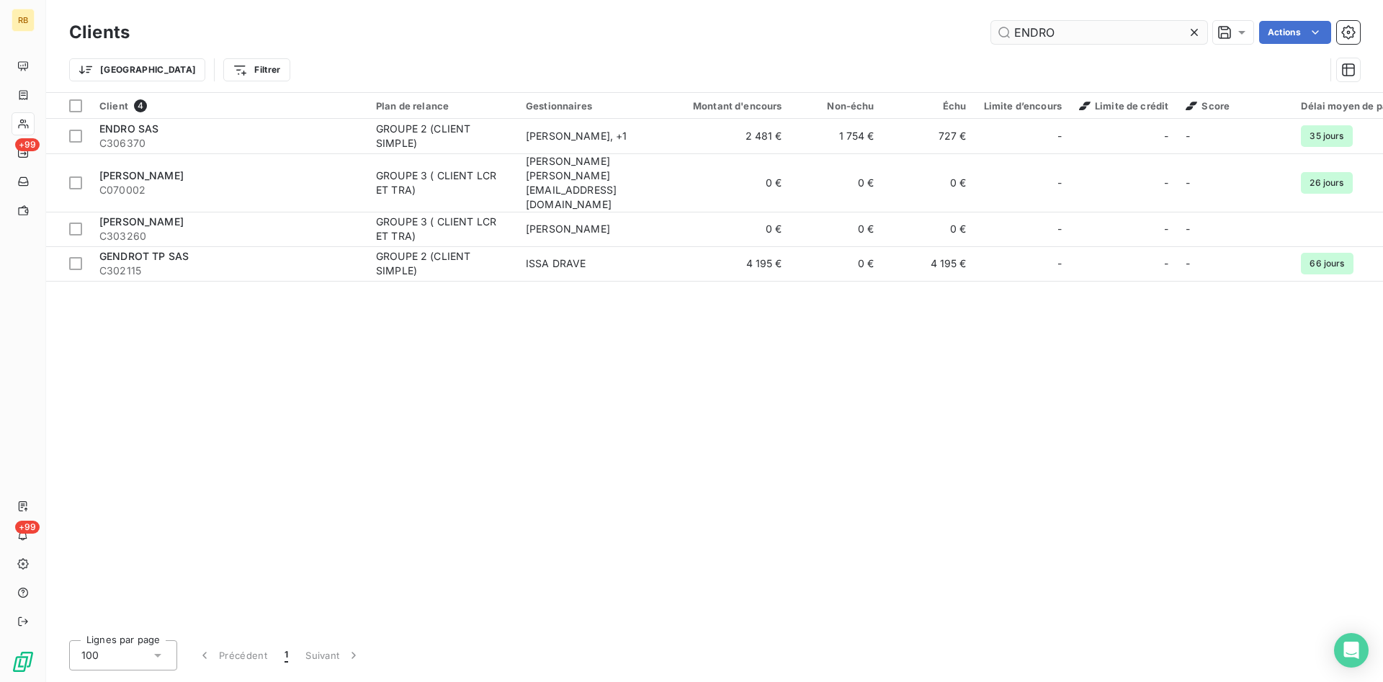
drag, startPoint x: 1099, startPoint y: 31, endPoint x: 830, endPoint y: 12, distance: 269.4
click at [991, 21] on input "ENDRO" at bounding box center [1099, 32] width 216 height 23
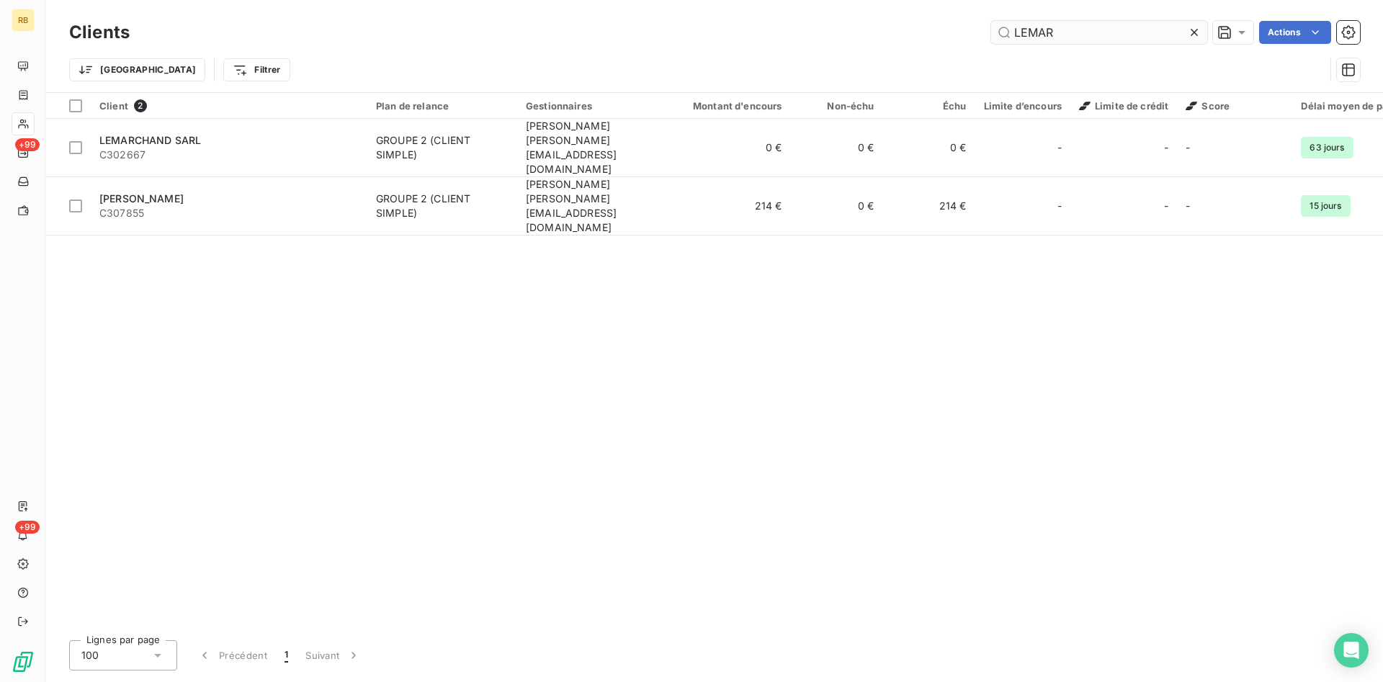
drag, startPoint x: 1067, startPoint y: 28, endPoint x: 964, endPoint y: 20, distance: 103.3
click at [991, 21] on input "LEMAR" at bounding box center [1099, 32] width 216 height 23
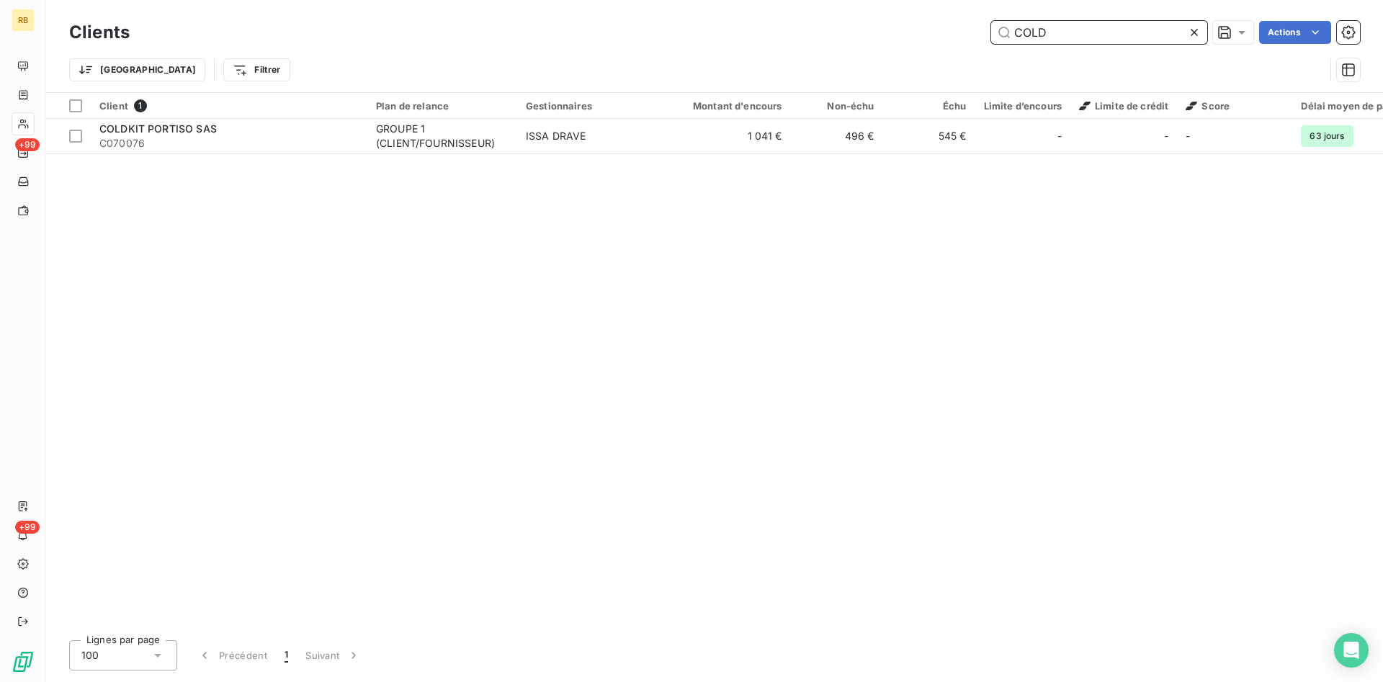
drag, startPoint x: 916, startPoint y: 27, endPoint x: 817, endPoint y: 26, distance: 98.7
click at [991, 26] on input "COLD" at bounding box center [1099, 32] width 216 height 23
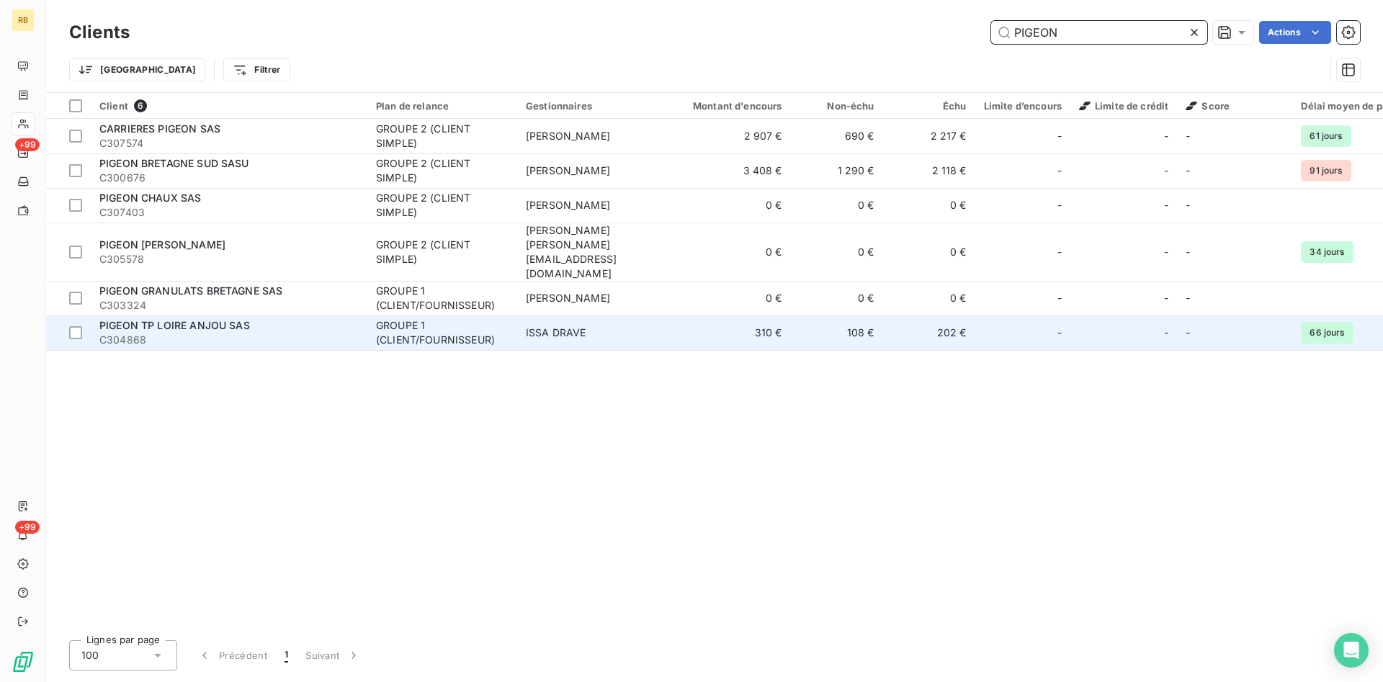
type input "PIGEON"
click at [872, 316] on td "108 €" at bounding box center [837, 333] width 92 height 35
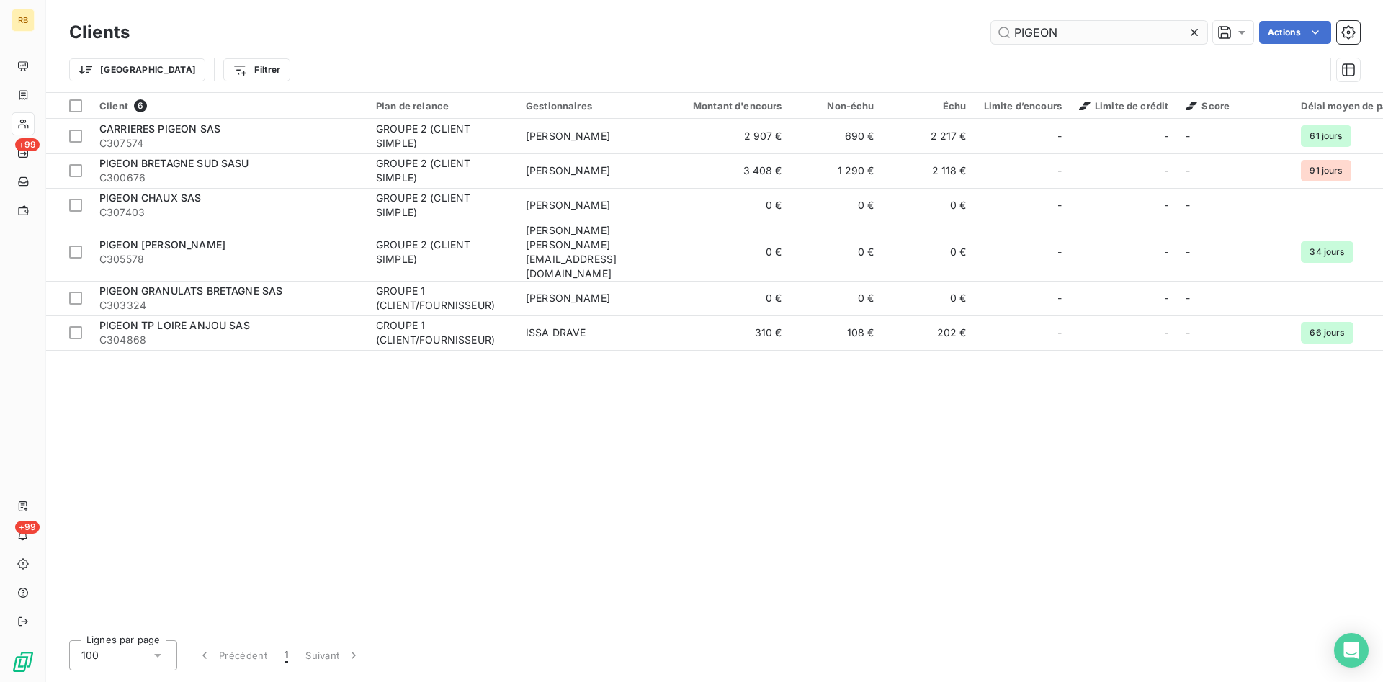
drag, startPoint x: 1069, startPoint y: 32, endPoint x: 874, endPoint y: 30, distance: 195.3
click at [991, 30] on input "PIGEON" at bounding box center [1099, 32] width 216 height 23
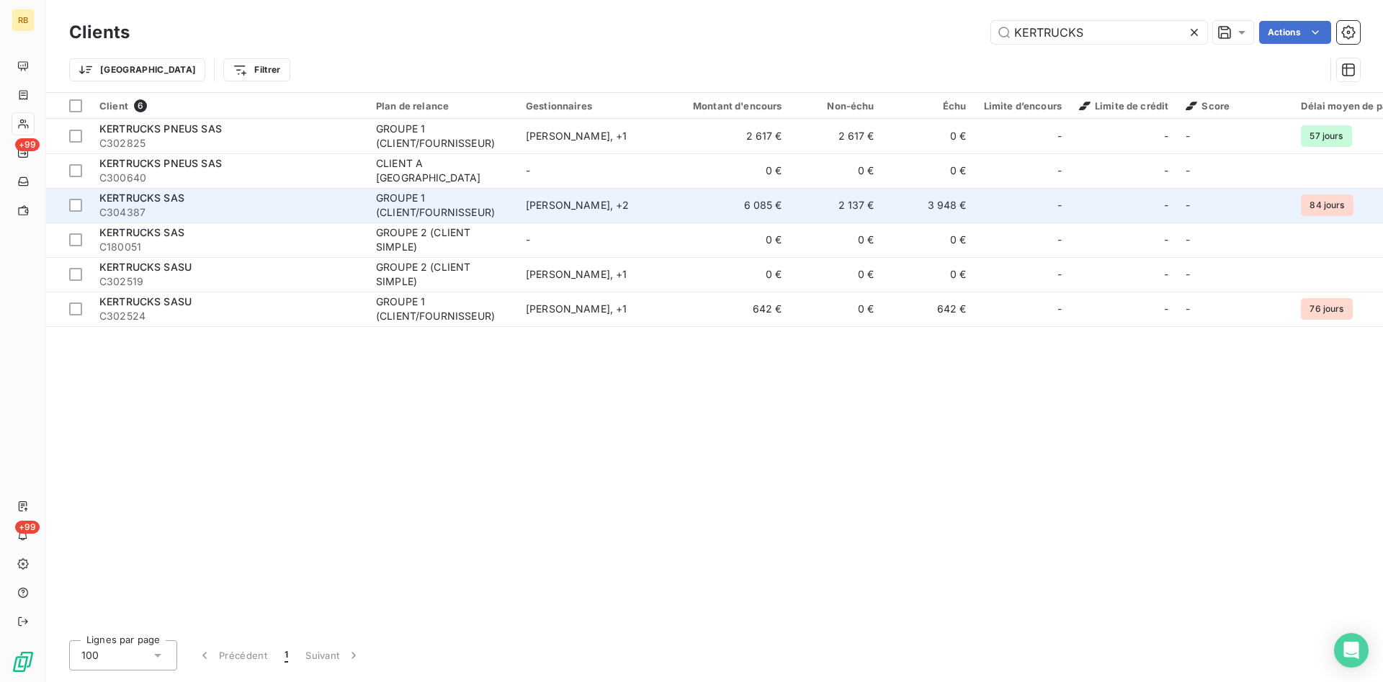
type input "KERTRUCKS"
click at [764, 205] on td "6 085 €" at bounding box center [729, 205] width 124 height 35
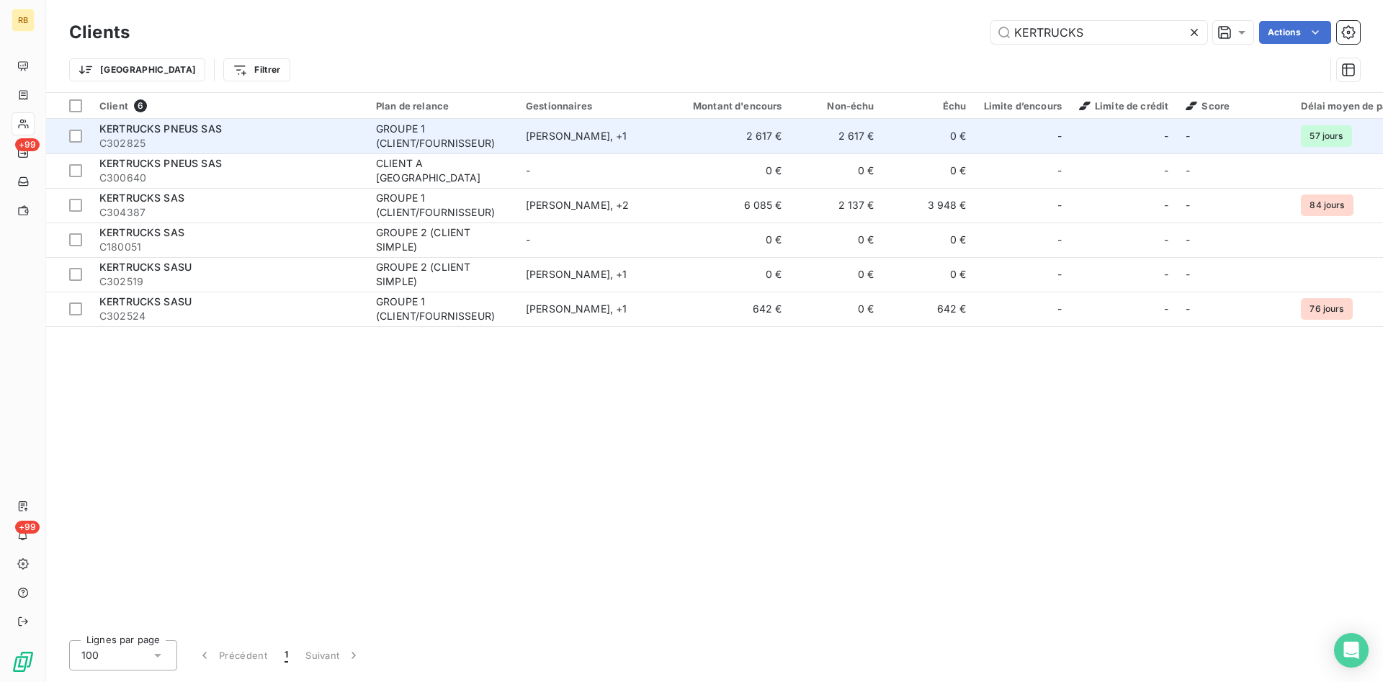
click at [754, 135] on td "2 617 €" at bounding box center [729, 136] width 124 height 35
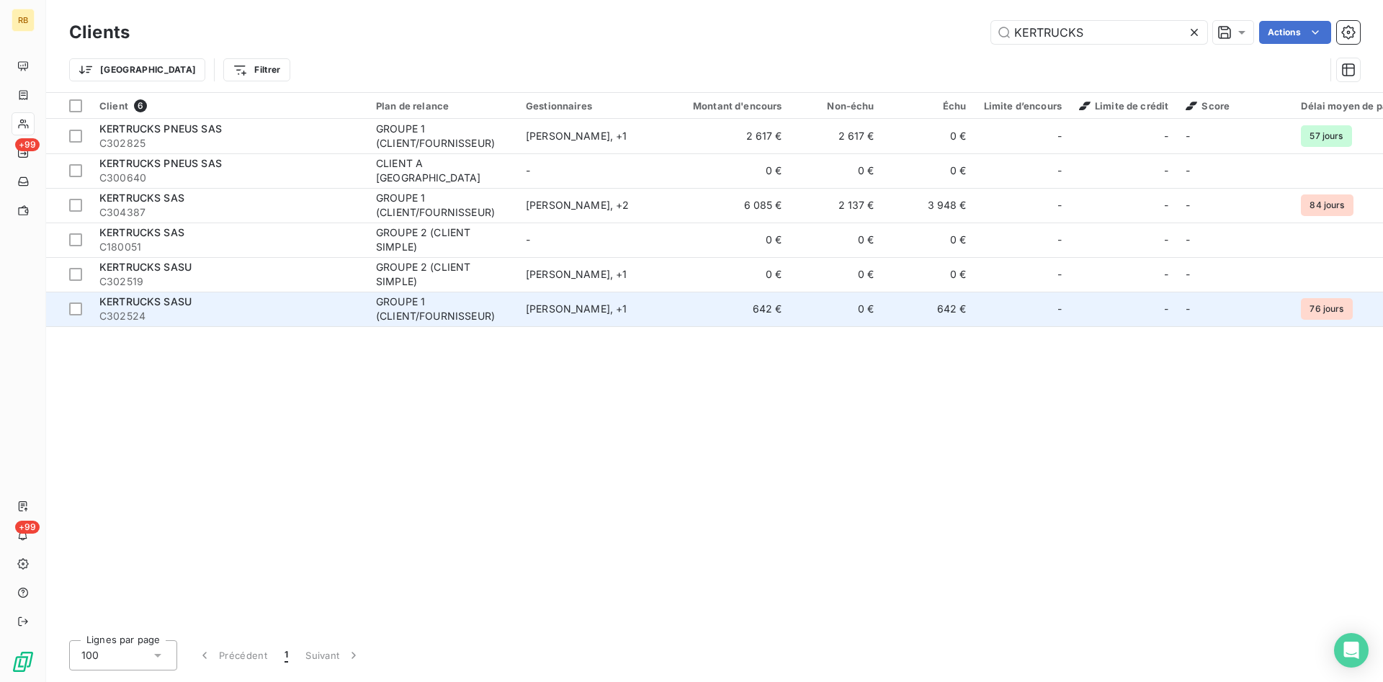
click at [927, 305] on td "642 €" at bounding box center [929, 309] width 92 height 35
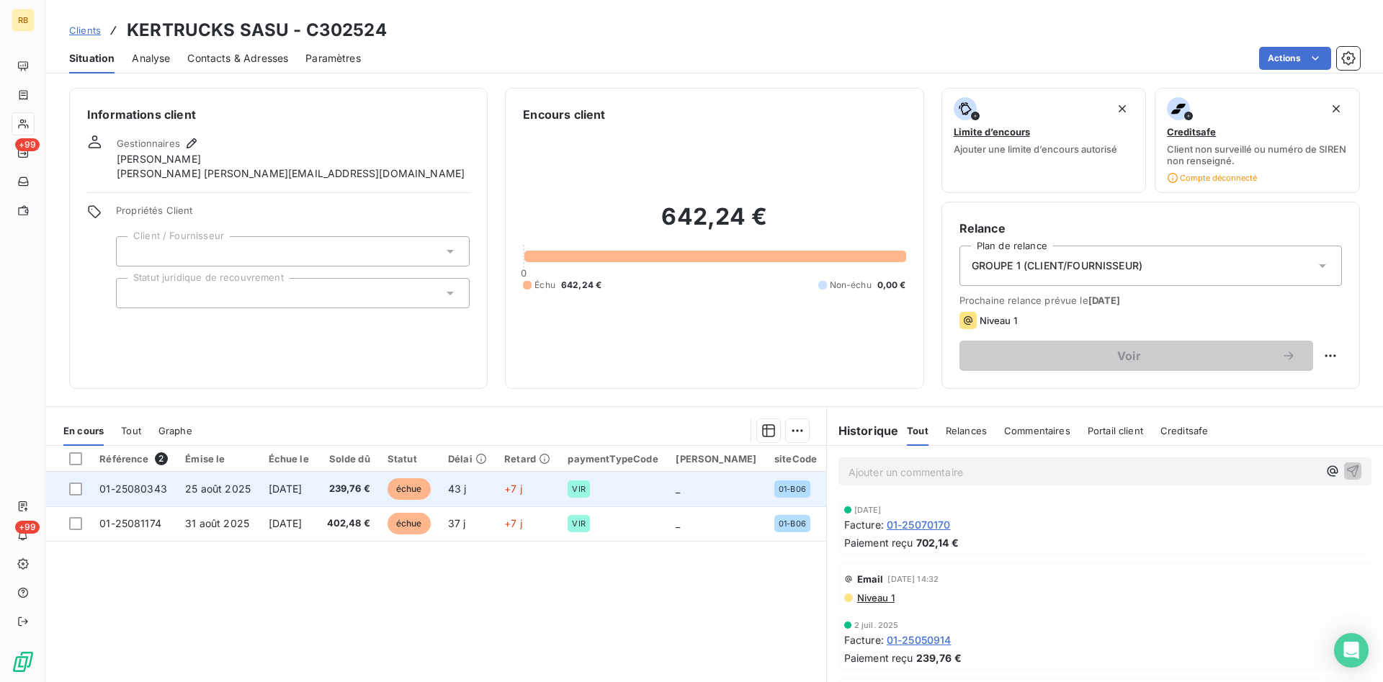
click at [439, 488] on td "échue" at bounding box center [409, 489] width 61 height 35
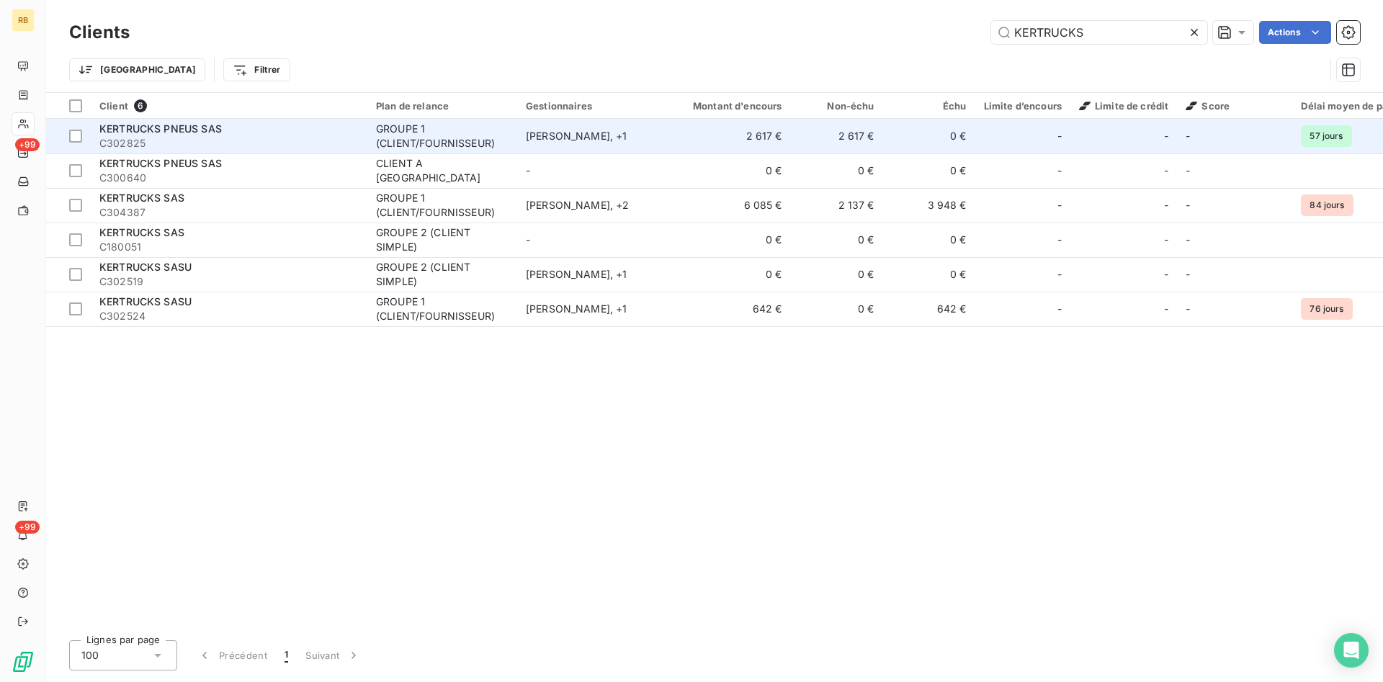
click at [924, 132] on td "0 €" at bounding box center [929, 136] width 92 height 35
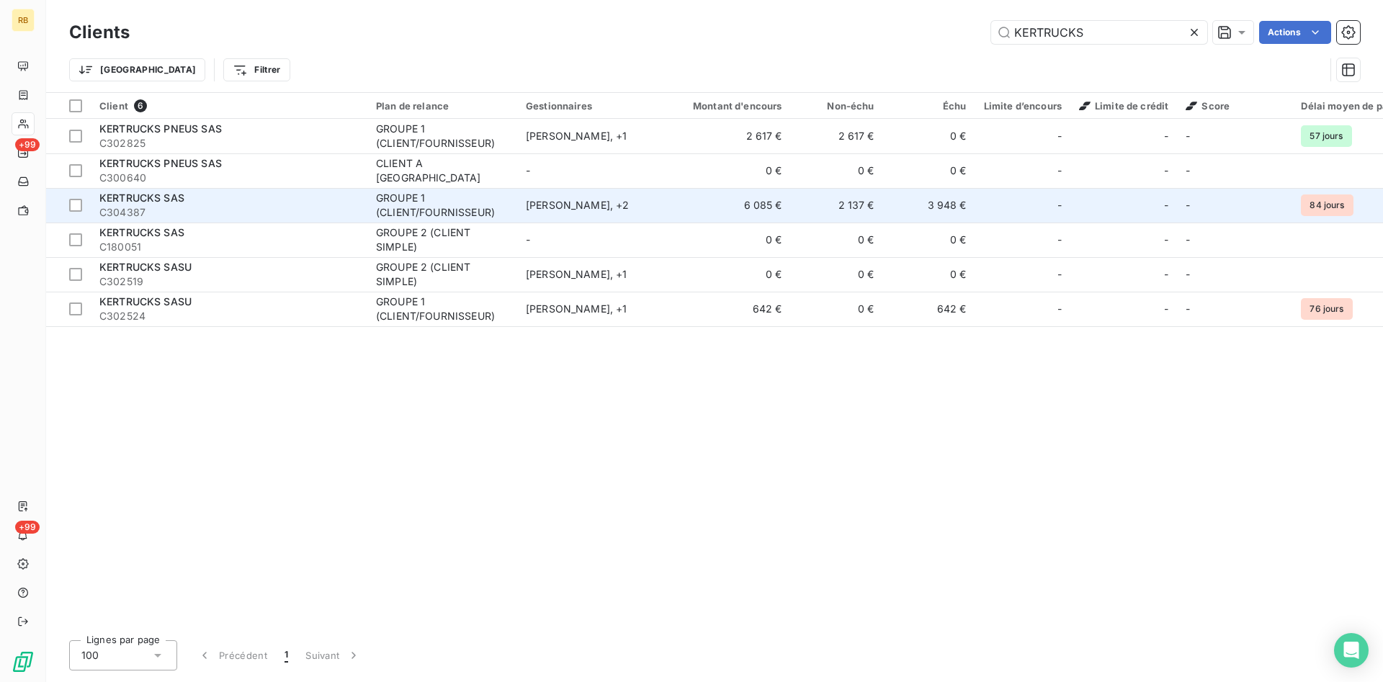
click at [882, 210] on td "2 137 €" at bounding box center [837, 205] width 92 height 35
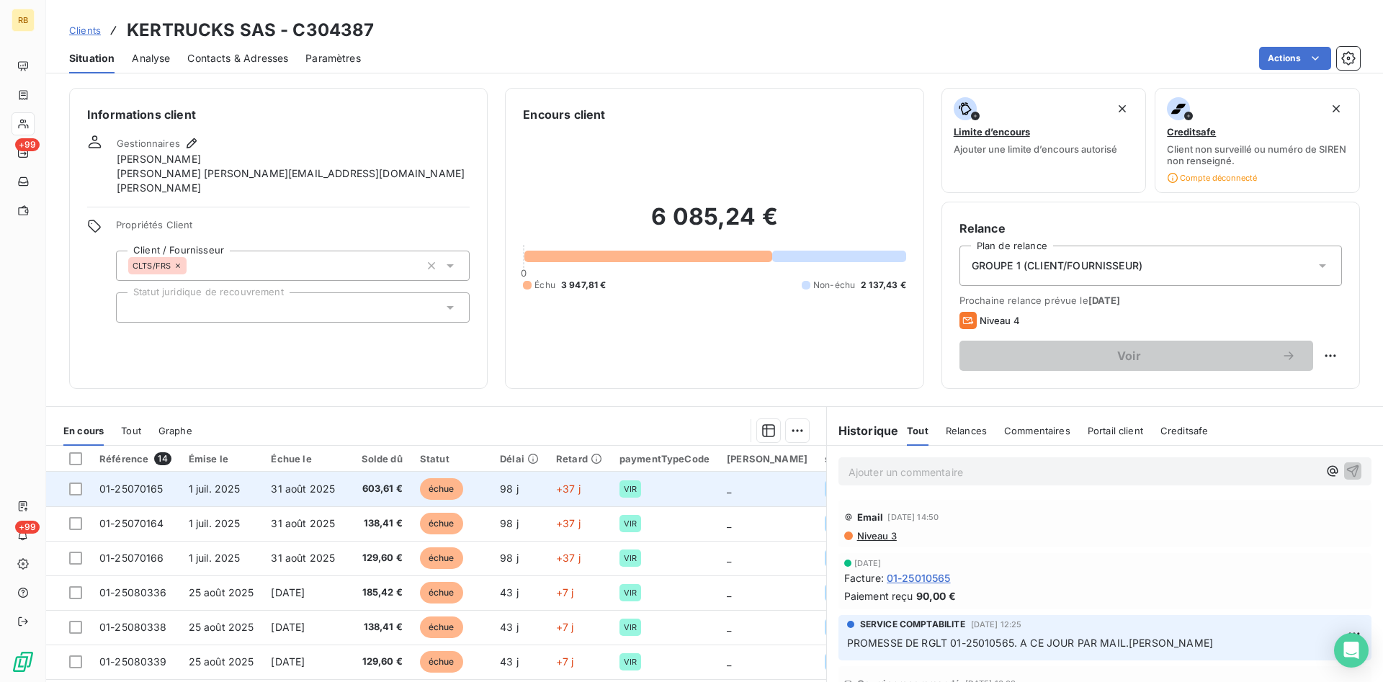
click at [469, 486] on td "échue" at bounding box center [451, 489] width 80 height 35
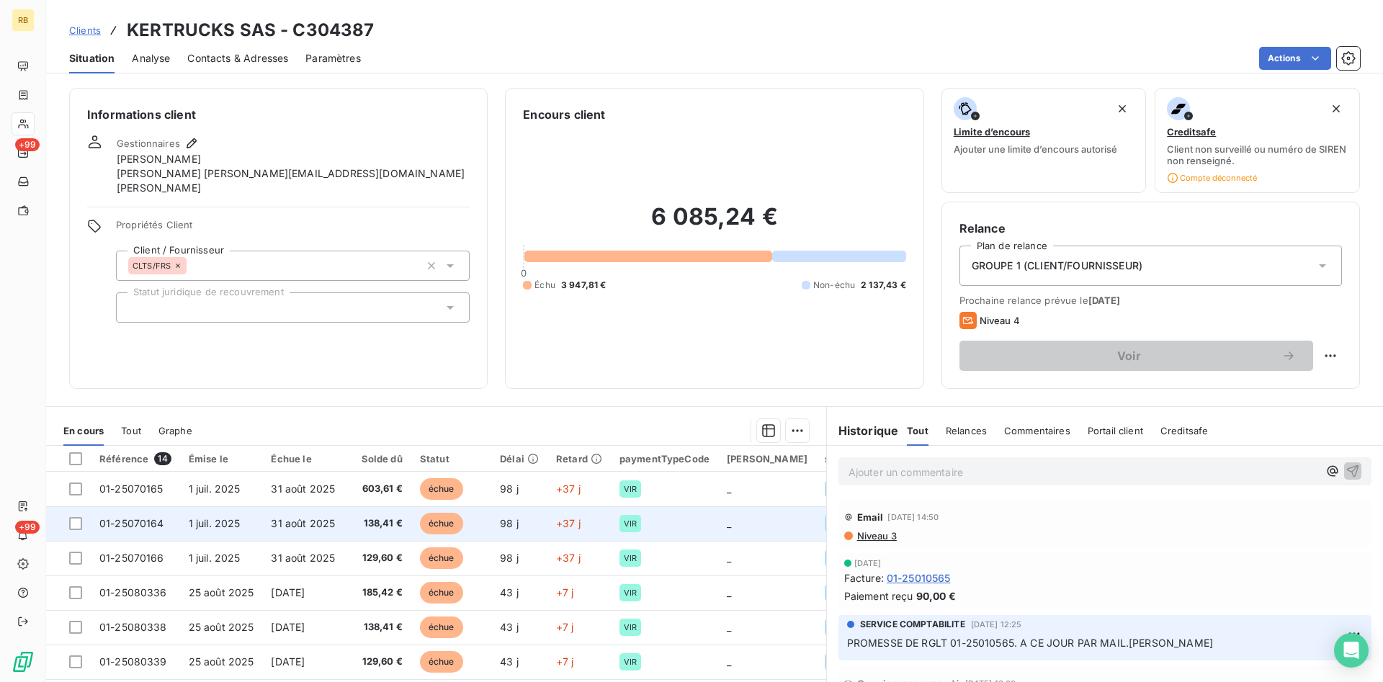
click at [442, 534] on span "échue" at bounding box center [441, 524] width 43 height 22
